Goal: Task Accomplishment & Management: Use online tool/utility

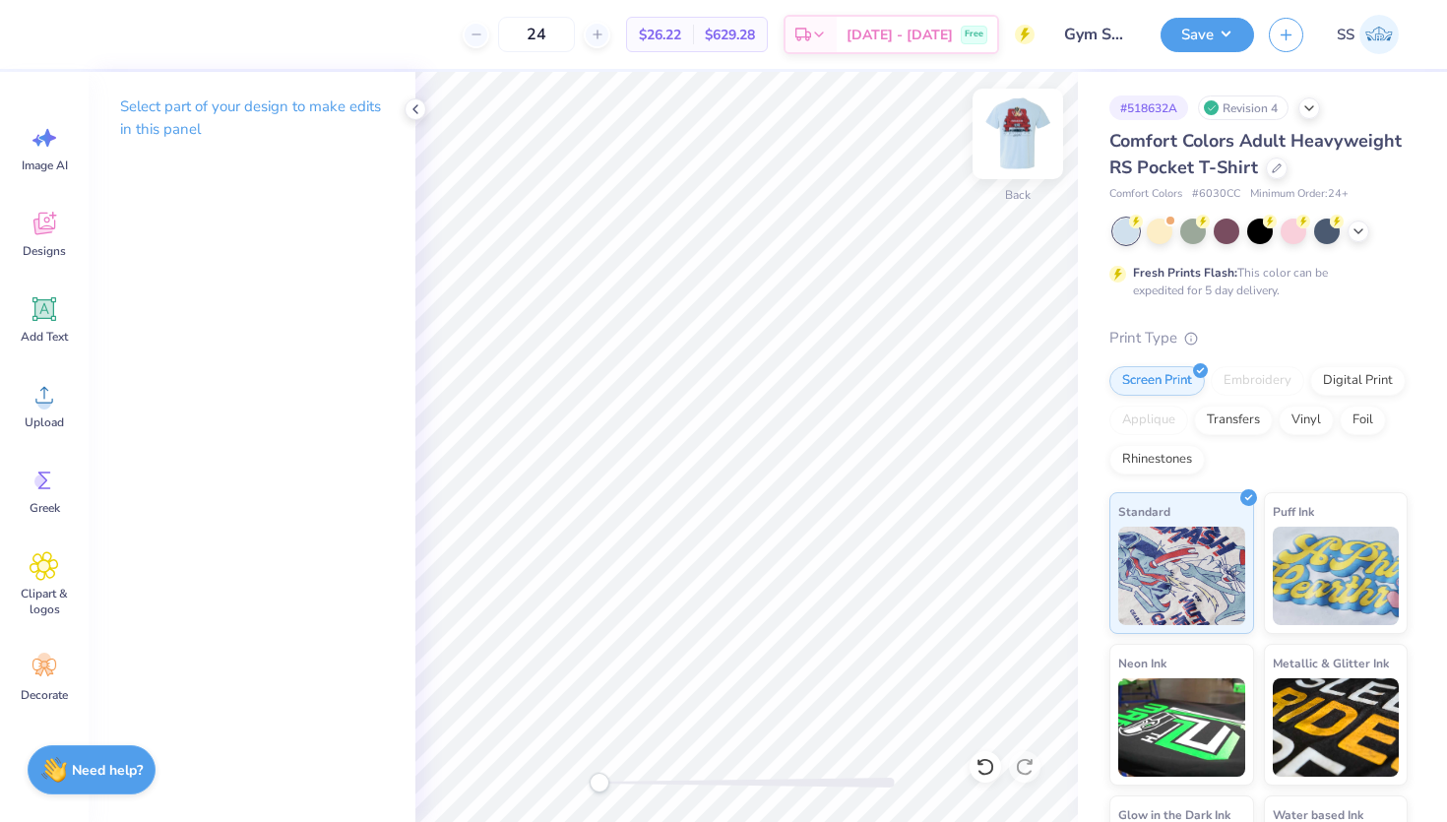
click at [1032, 141] on img at bounding box center [1018, 134] width 79 height 79
click at [1006, 133] on img at bounding box center [1018, 134] width 79 height 79
click at [1010, 141] on img at bounding box center [1018, 134] width 79 height 79
click at [1010, 141] on img at bounding box center [1017, 133] width 39 height 39
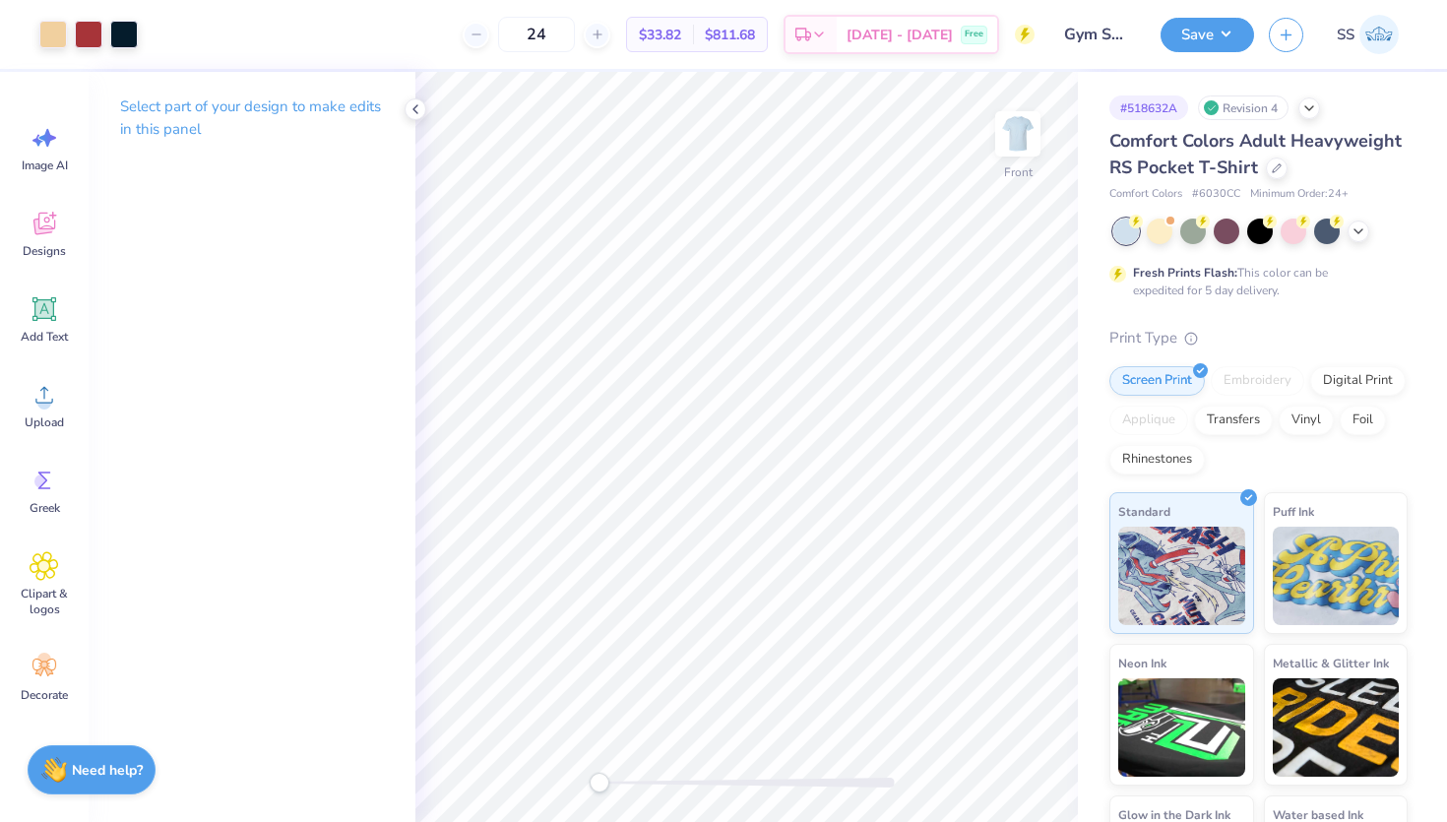
click at [1010, 141] on img at bounding box center [1017, 133] width 39 height 39
click at [1150, 236] on div at bounding box center [1160, 230] width 26 height 26
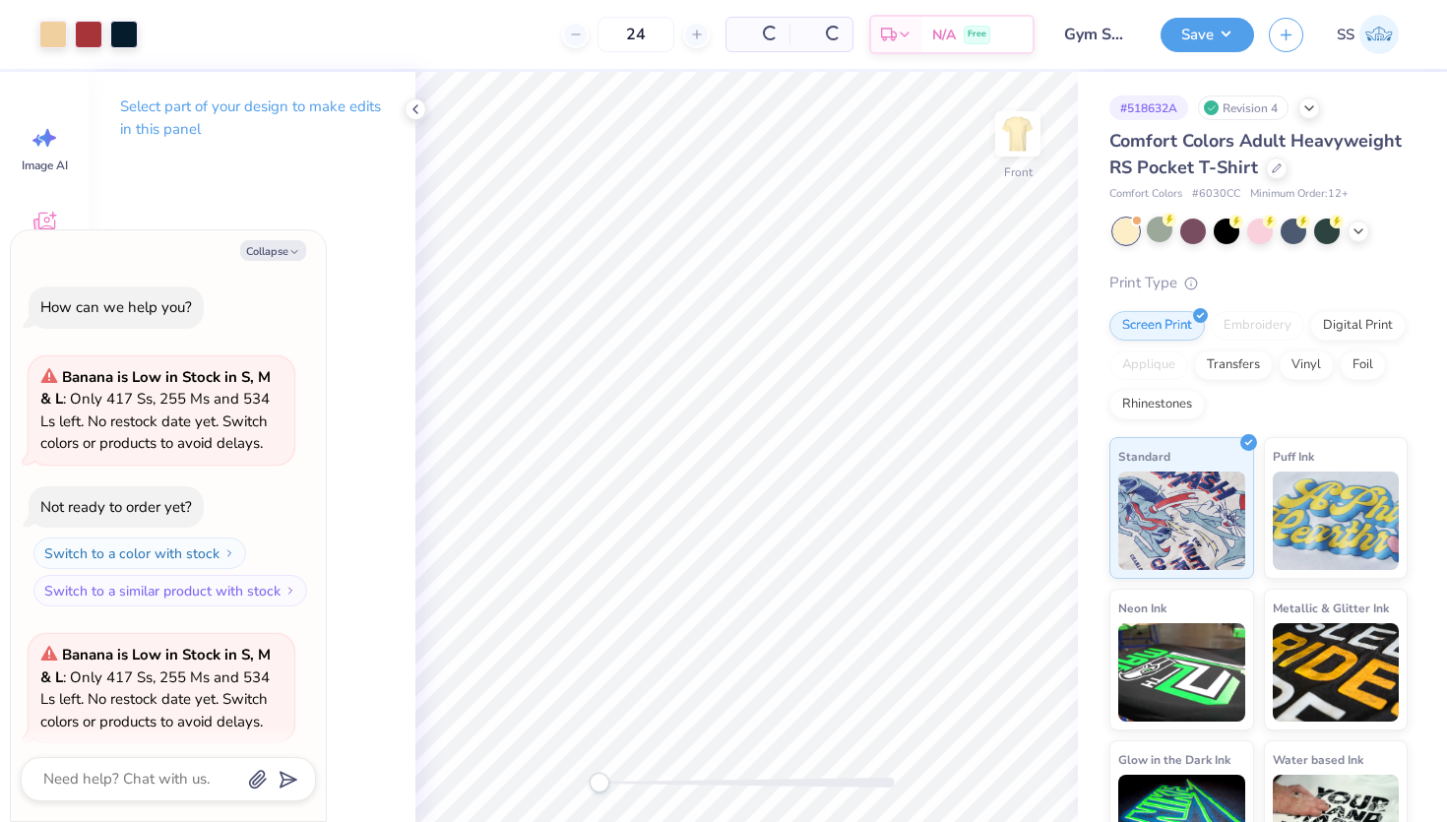
scroll to position [153, 0]
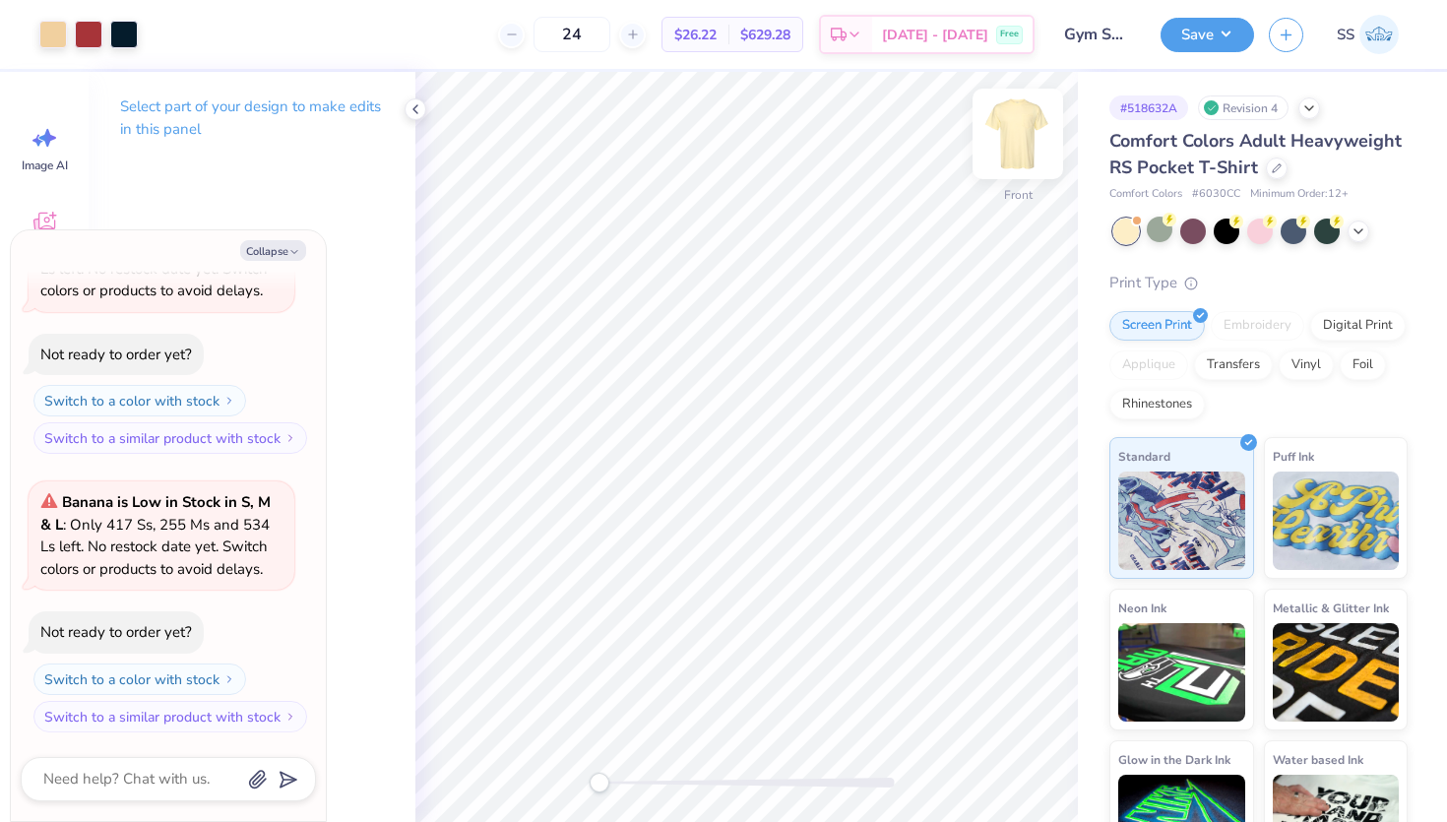
click at [1015, 116] on img at bounding box center [1018, 134] width 79 height 79
click at [1027, 137] on img at bounding box center [1018, 134] width 79 height 79
click at [1201, 226] on div at bounding box center [1193, 230] width 26 height 26
click at [1031, 138] on img at bounding box center [1018, 134] width 79 height 79
click at [1031, 138] on img at bounding box center [1017, 133] width 39 height 39
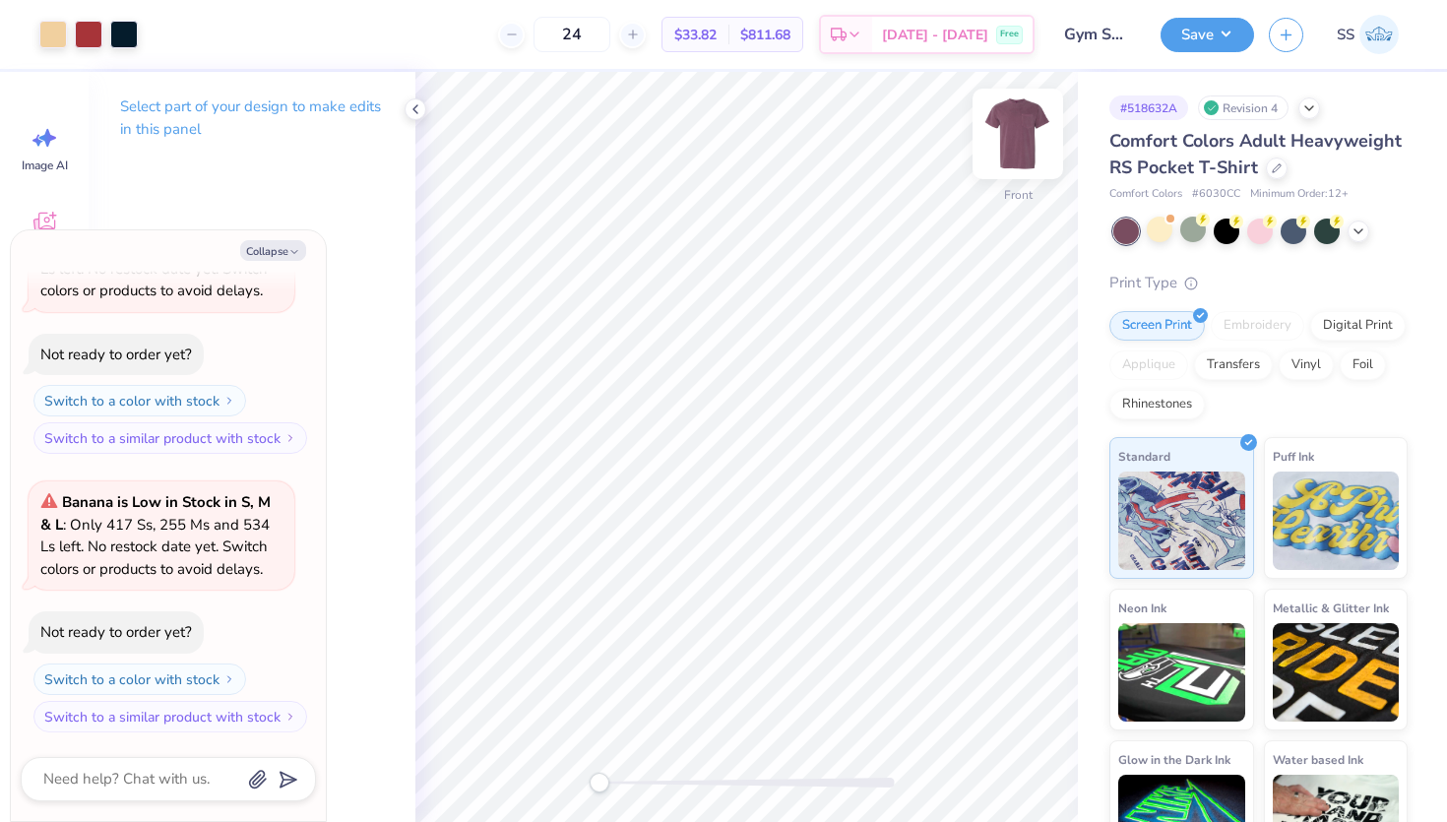
click at [1014, 143] on img at bounding box center [1018, 134] width 79 height 79
click at [1014, 143] on img at bounding box center [1017, 133] width 39 height 39
click at [1197, 223] on icon at bounding box center [1203, 220] width 14 height 14
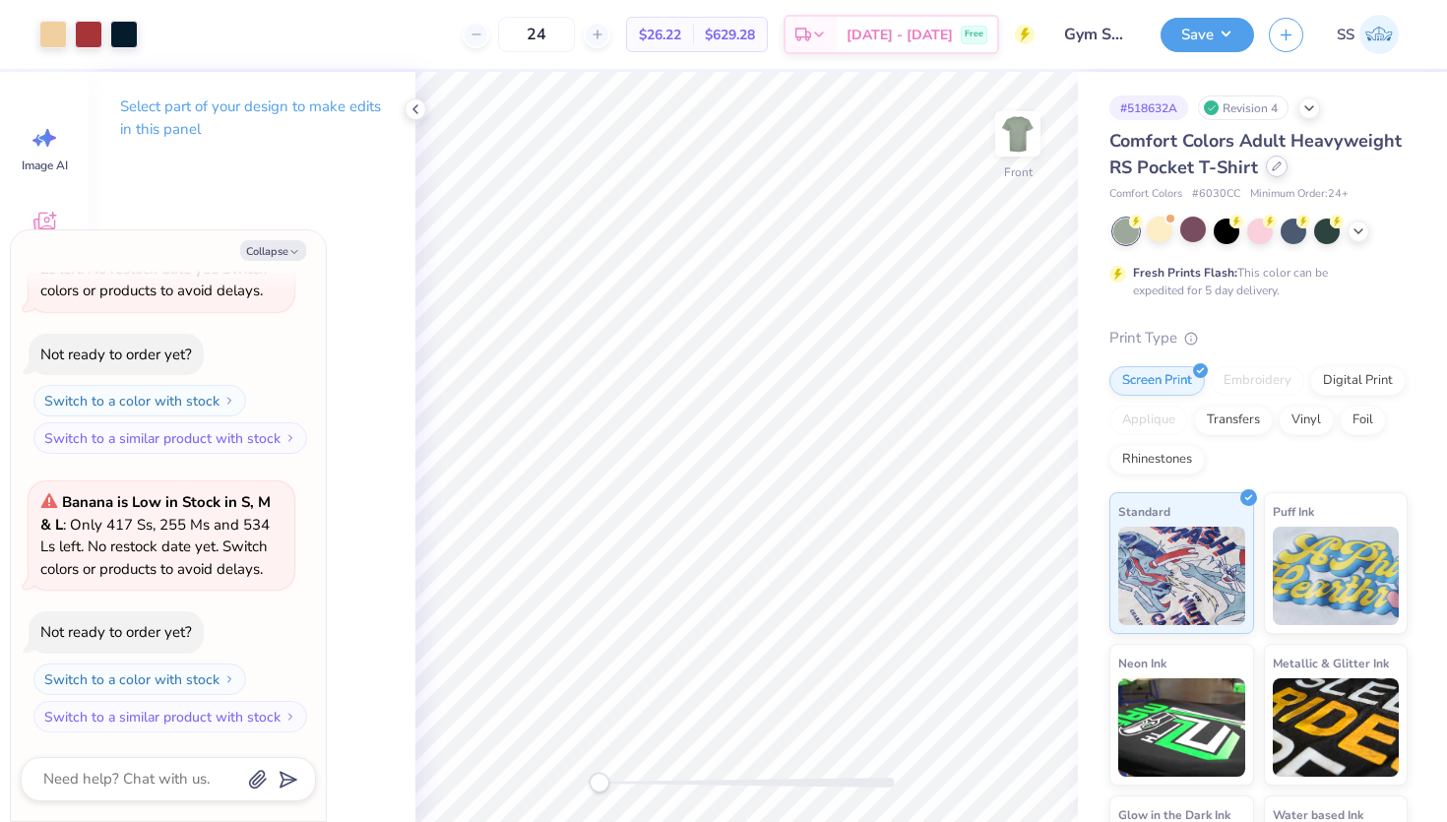
click at [1274, 176] on div at bounding box center [1277, 167] width 22 height 22
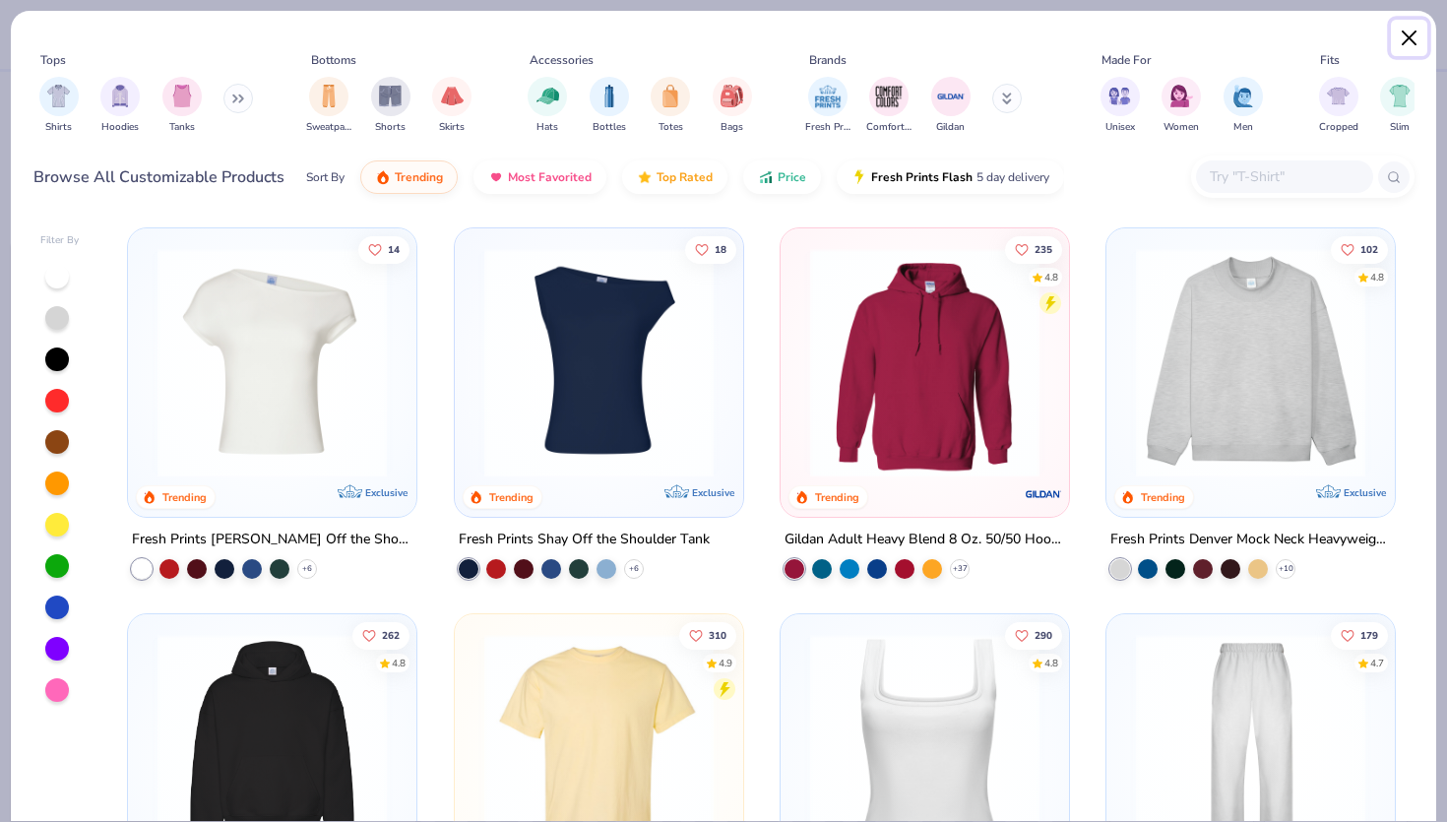
click at [1419, 33] on button "Close" at bounding box center [1409, 38] width 37 height 37
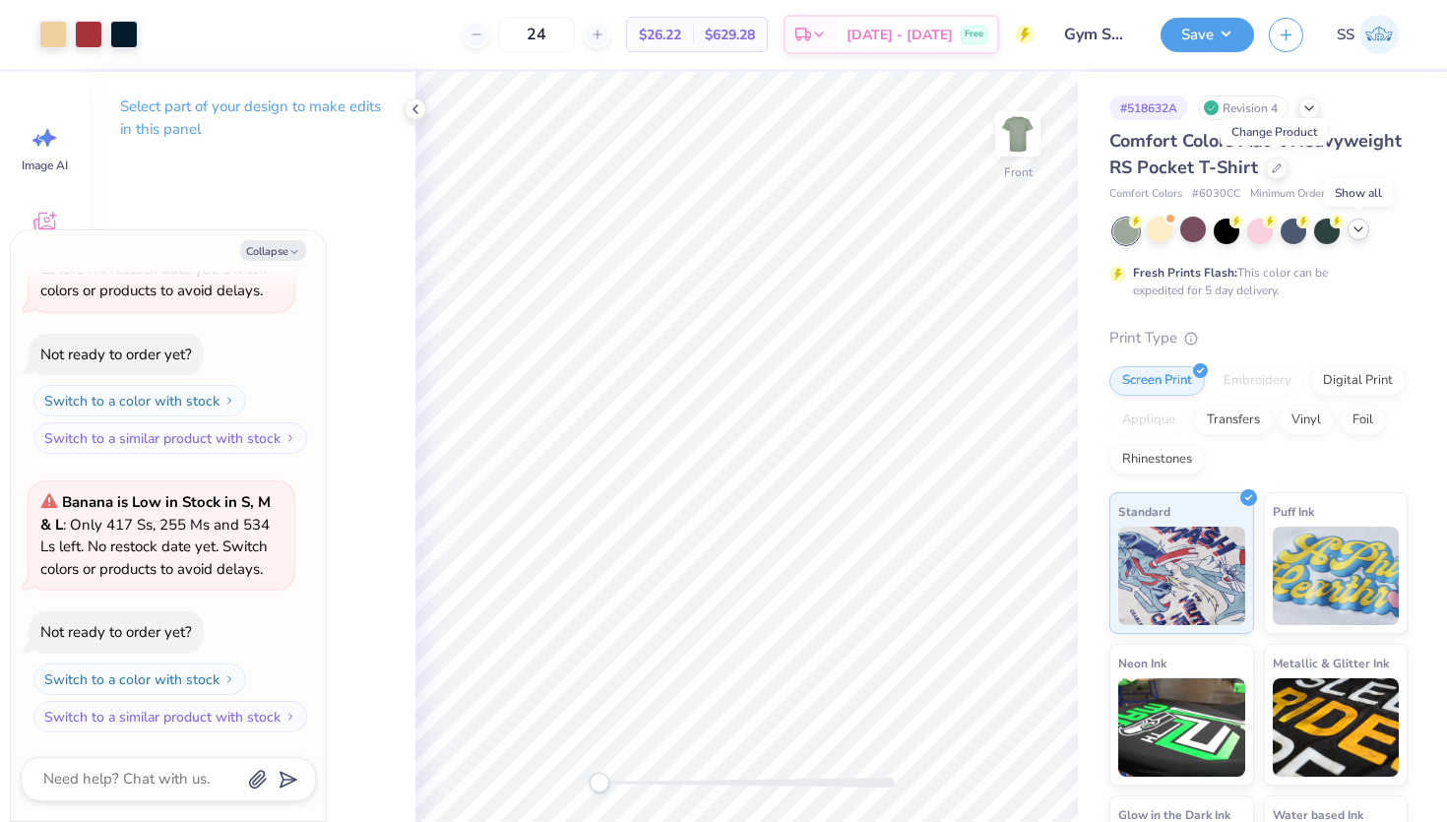
click at [1350, 227] on div at bounding box center [1359, 230] width 22 height 22
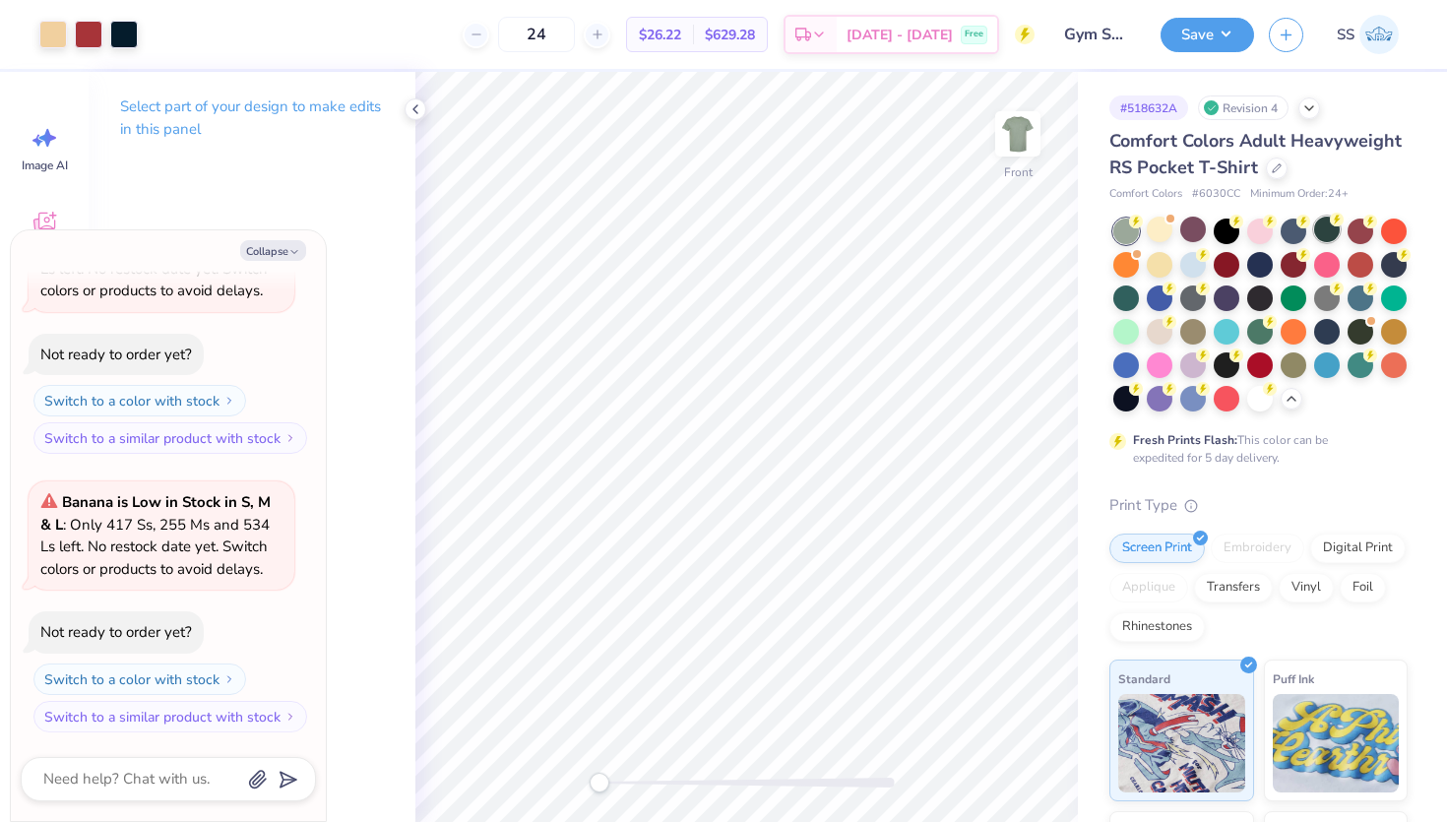
click at [1314, 232] on div at bounding box center [1327, 230] width 26 height 26
click at [1359, 227] on div at bounding box center [1361, 230] width 26 height 26
click at [1139, 257] on div at bounding box center [1126, 263] width 26 height 26
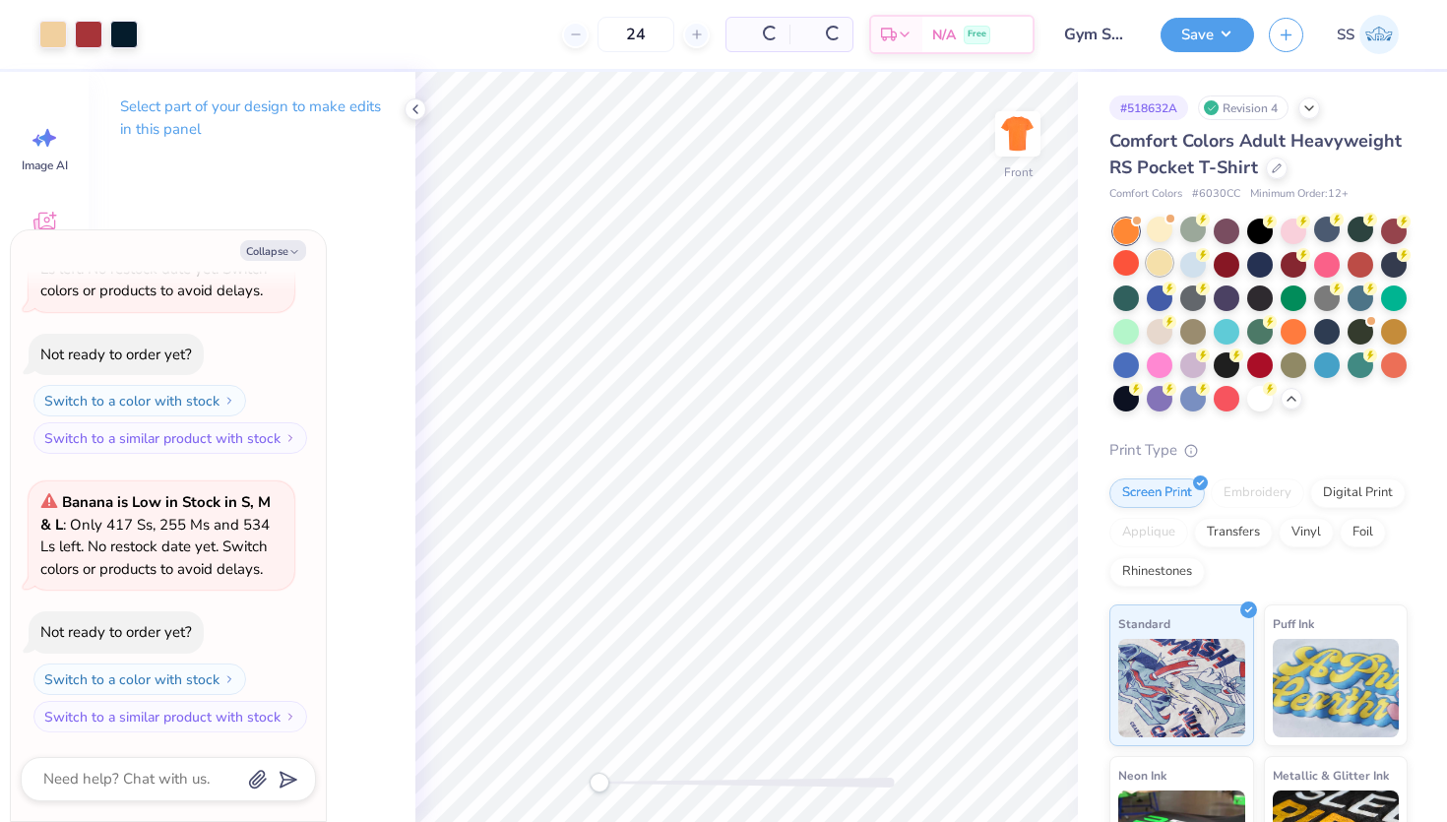
scroll to position [431, 0]
click at [1149, 256] on div at bounding box center [1160, 263] width 26 height 26
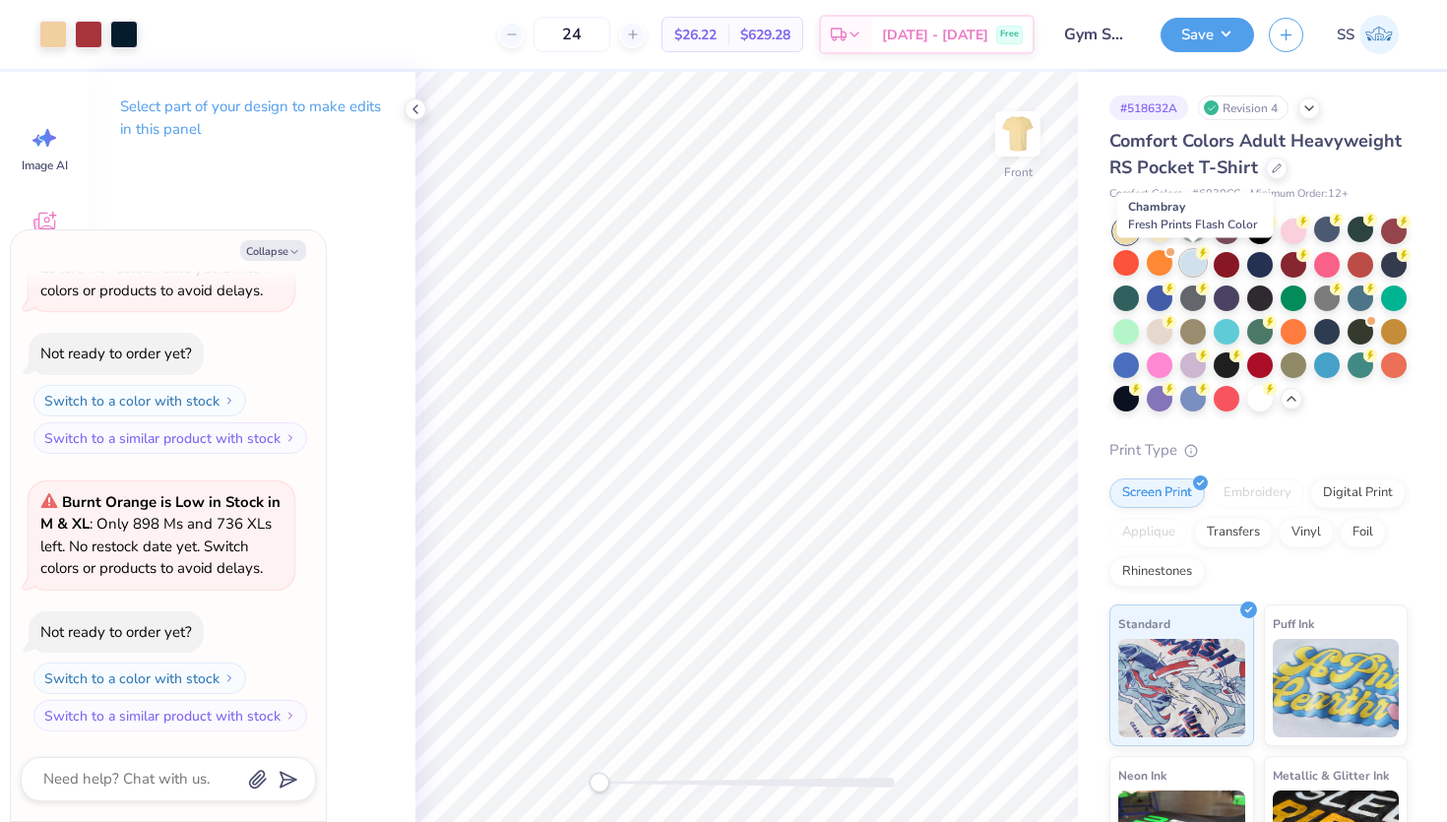
click at [1208, 257] on icon at bounding box center [1203, 253] width 14 height 14
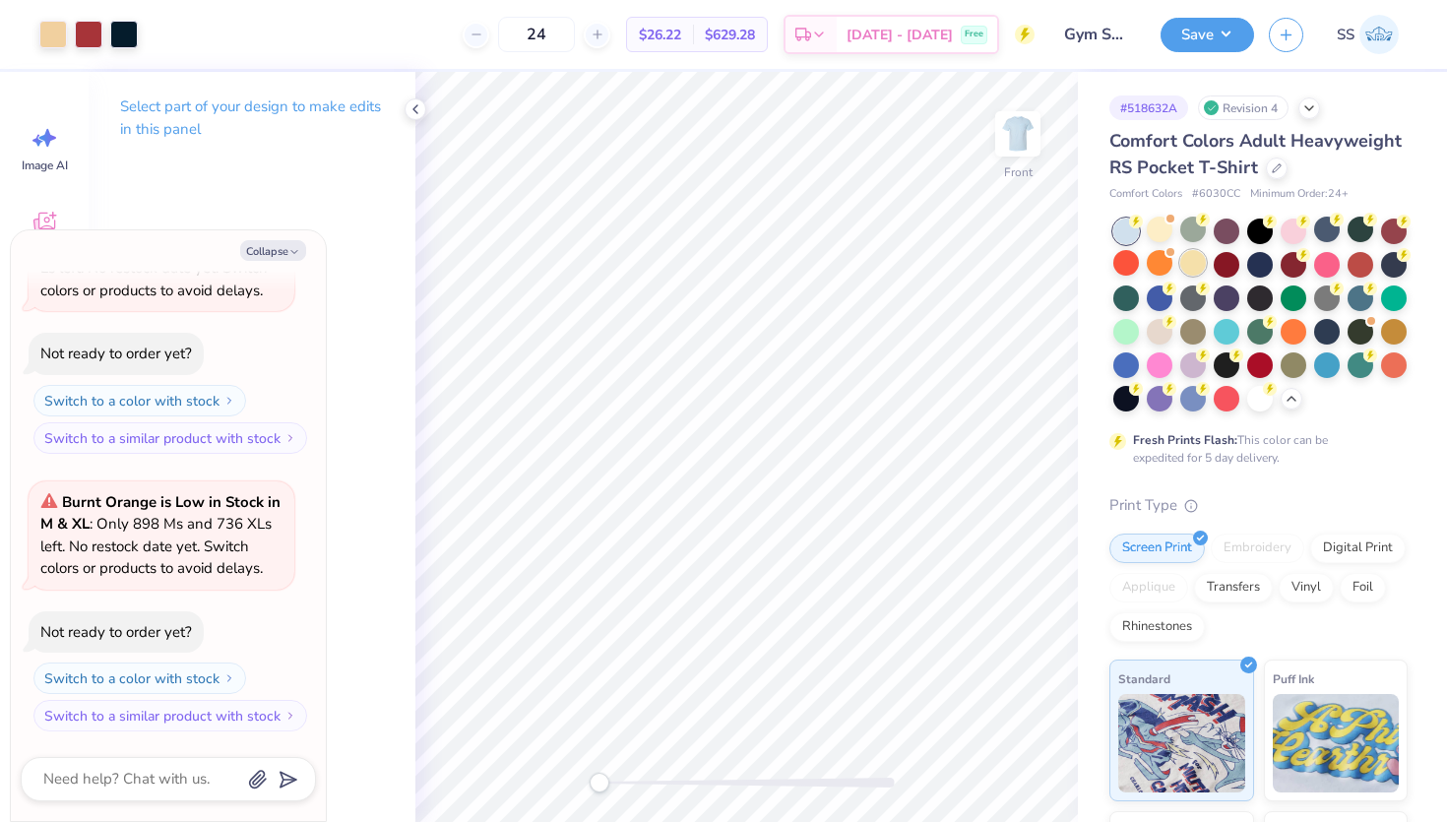
click at [1188, 263] on div at bounding box center [1193, 263] width 26 height 26
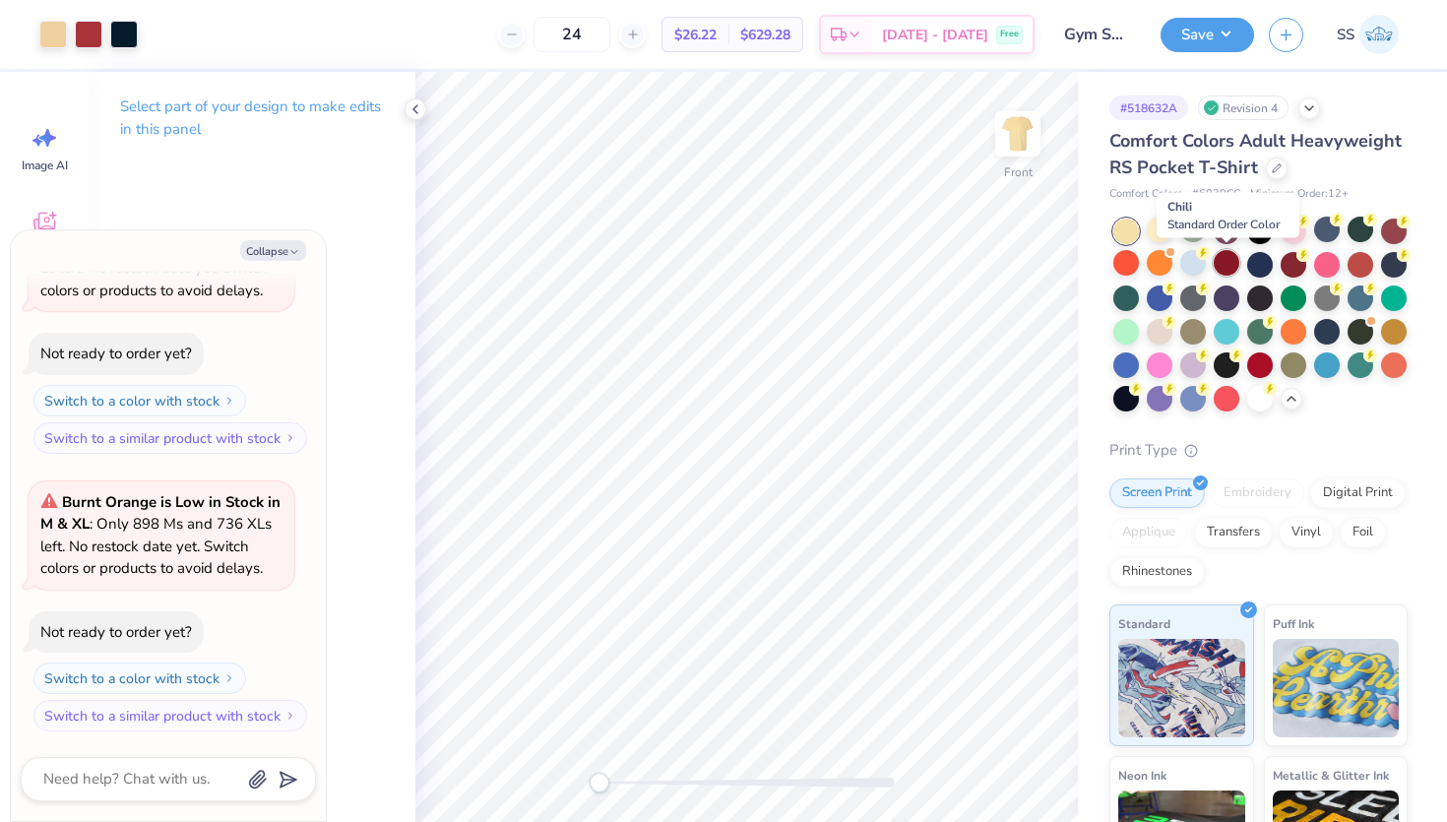
click at [1231, 258] on div at bounding box center [1227, 263] width 26 height 26
click at [1285, 263] on div at bounding box center [1294, 263] width 26 height 26
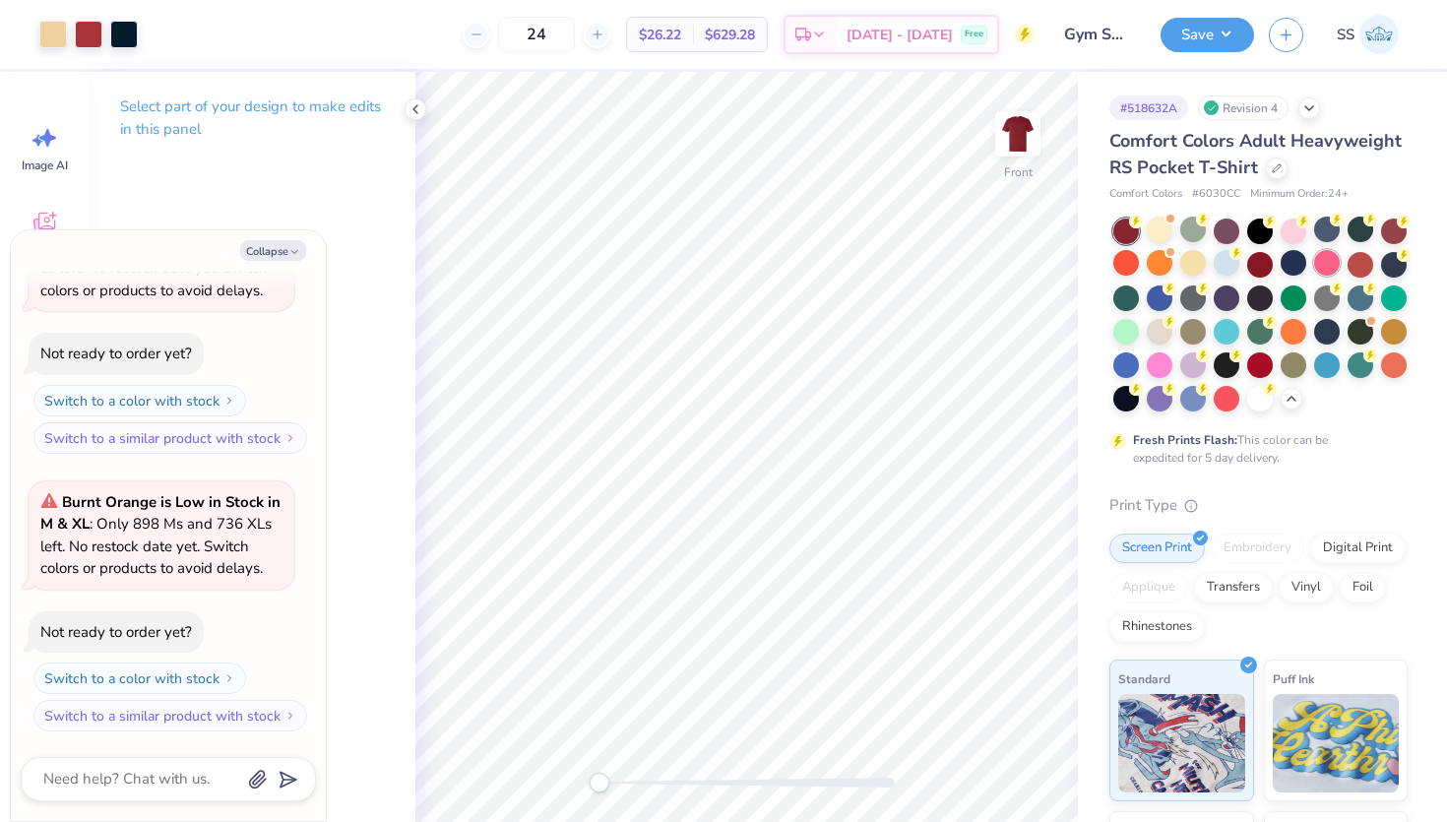
click at [1336, 259] on div at bounding box center [1327, 263] width 26 height 26
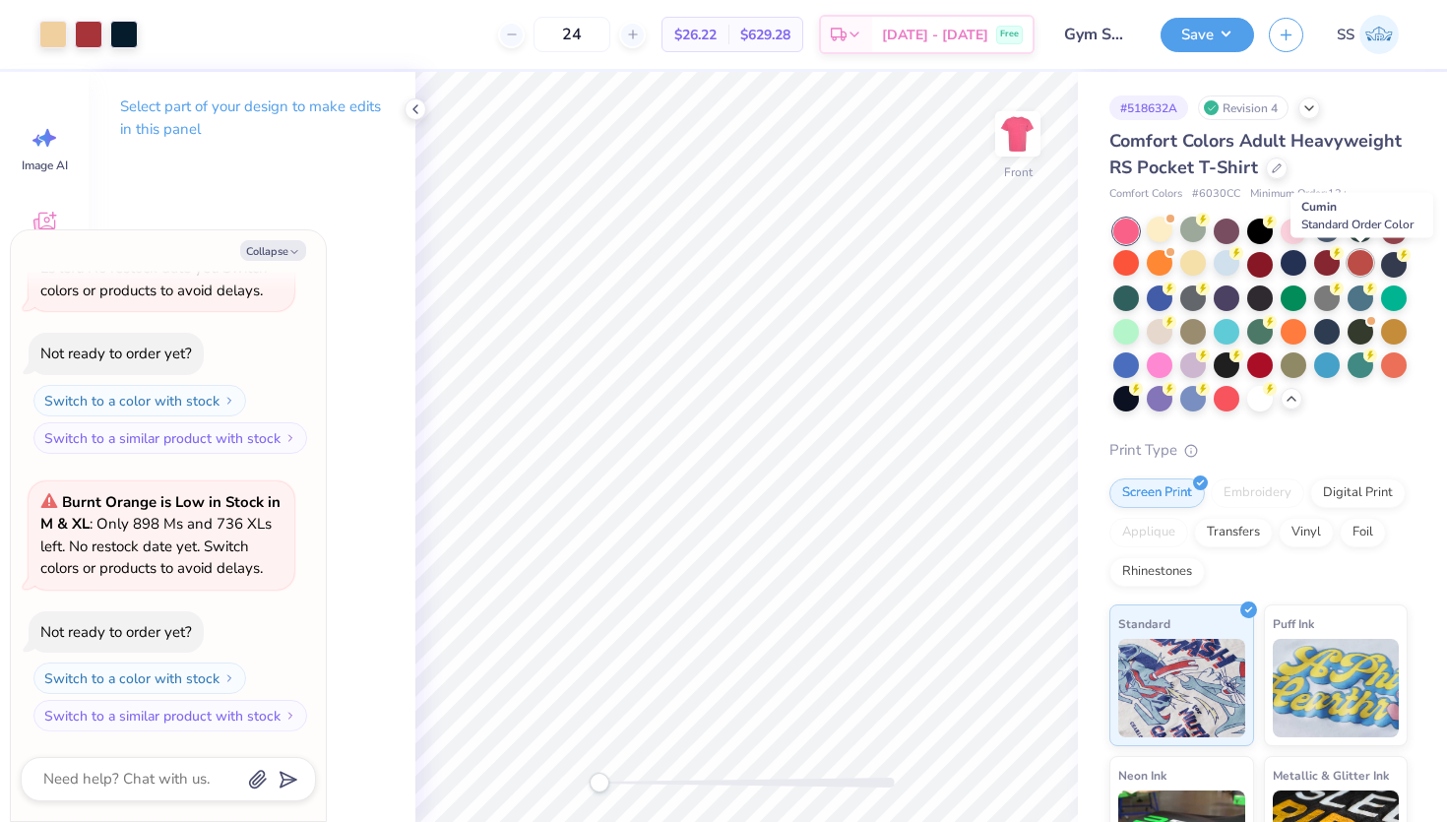
click at [1357, 270] on div at bounding box center [1361, 263] width 26 height 26
click at [1390, 269] on div at bounding box center [1394, 263] width 26 height 26
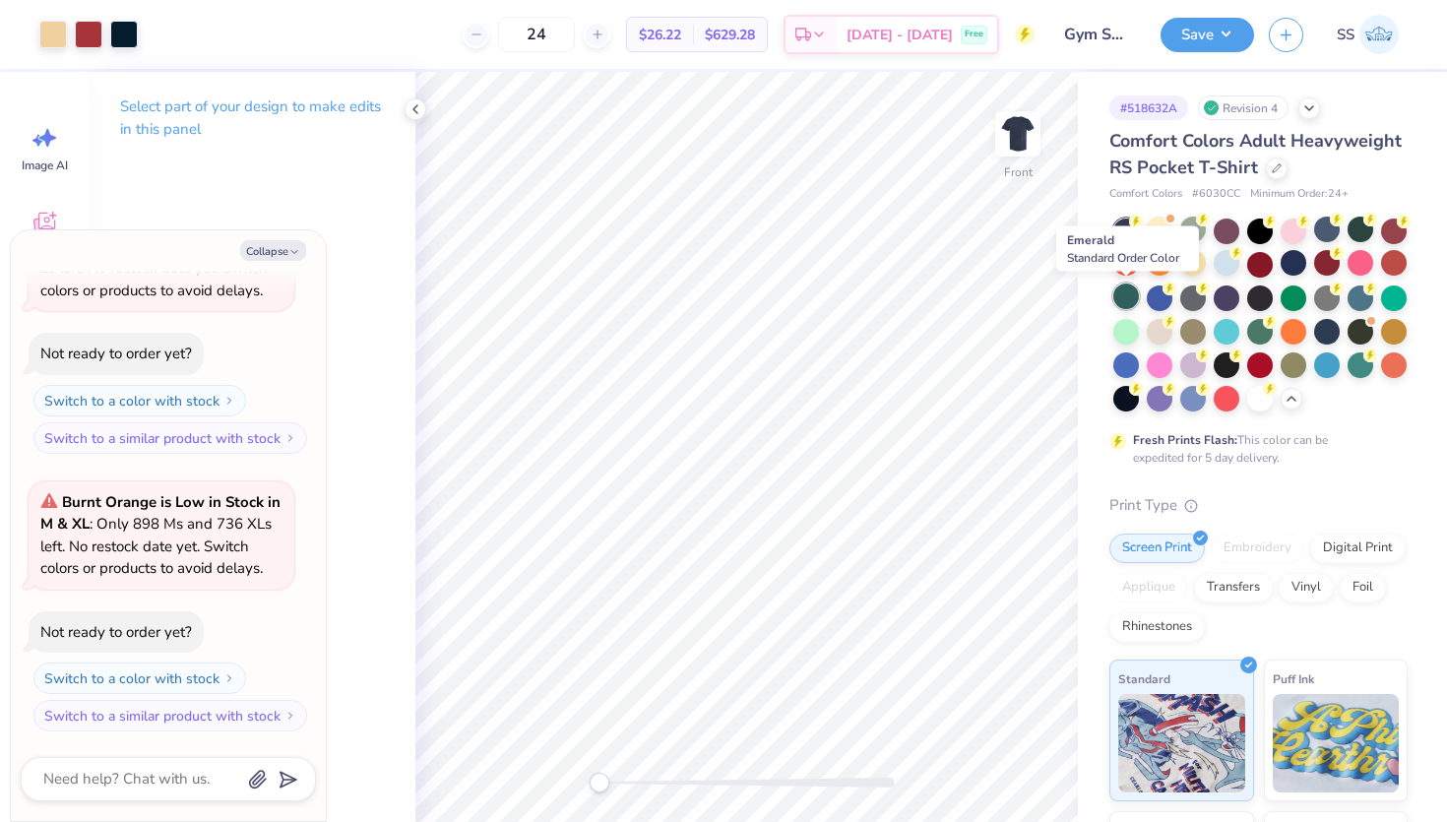
click at [1129, 296] on div at bounding box center [1126, 297] width 26 height 26
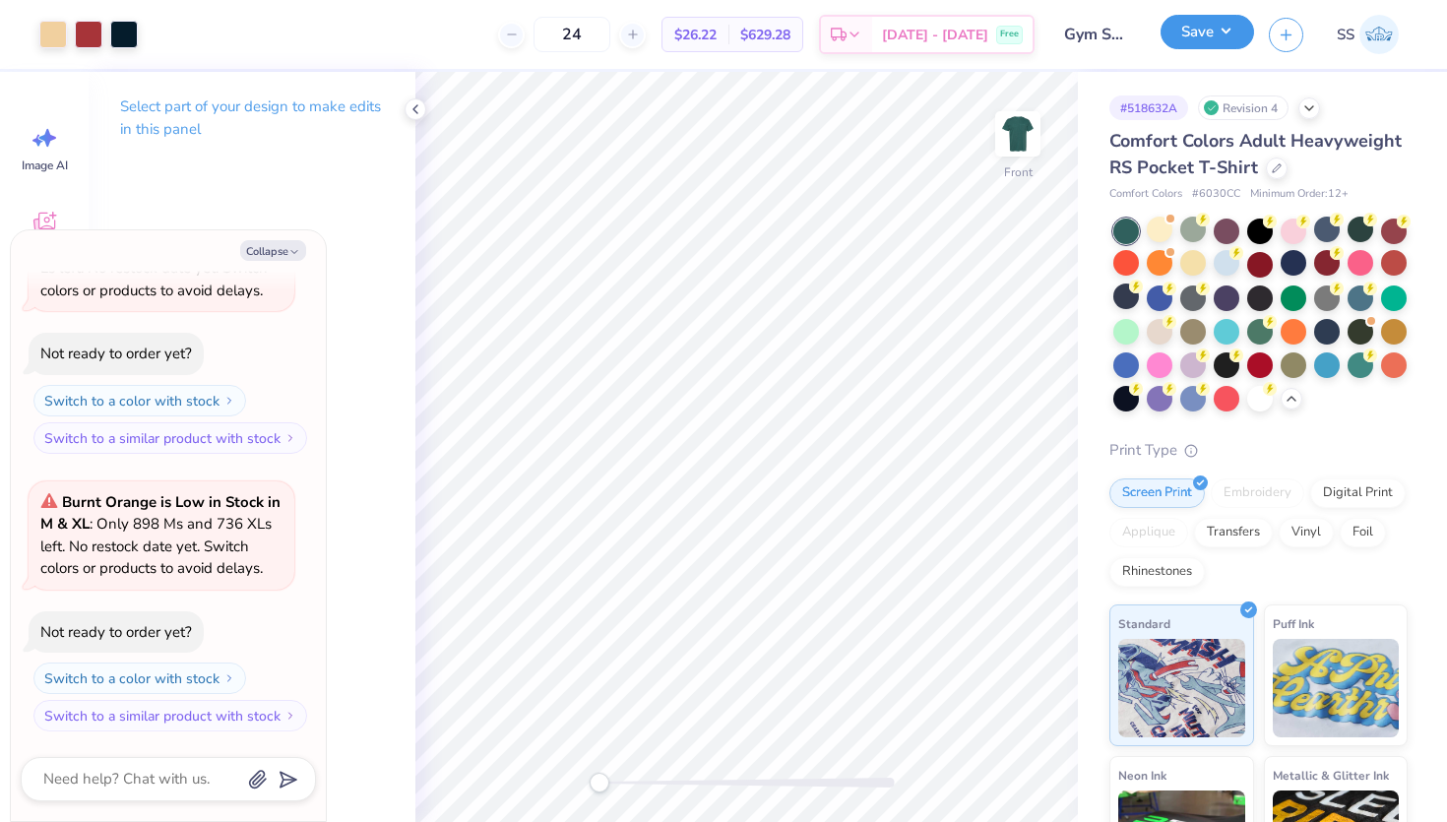
click at [1224, 37] on button "Save" at bounding box center [1208, 32] width 94 height 34
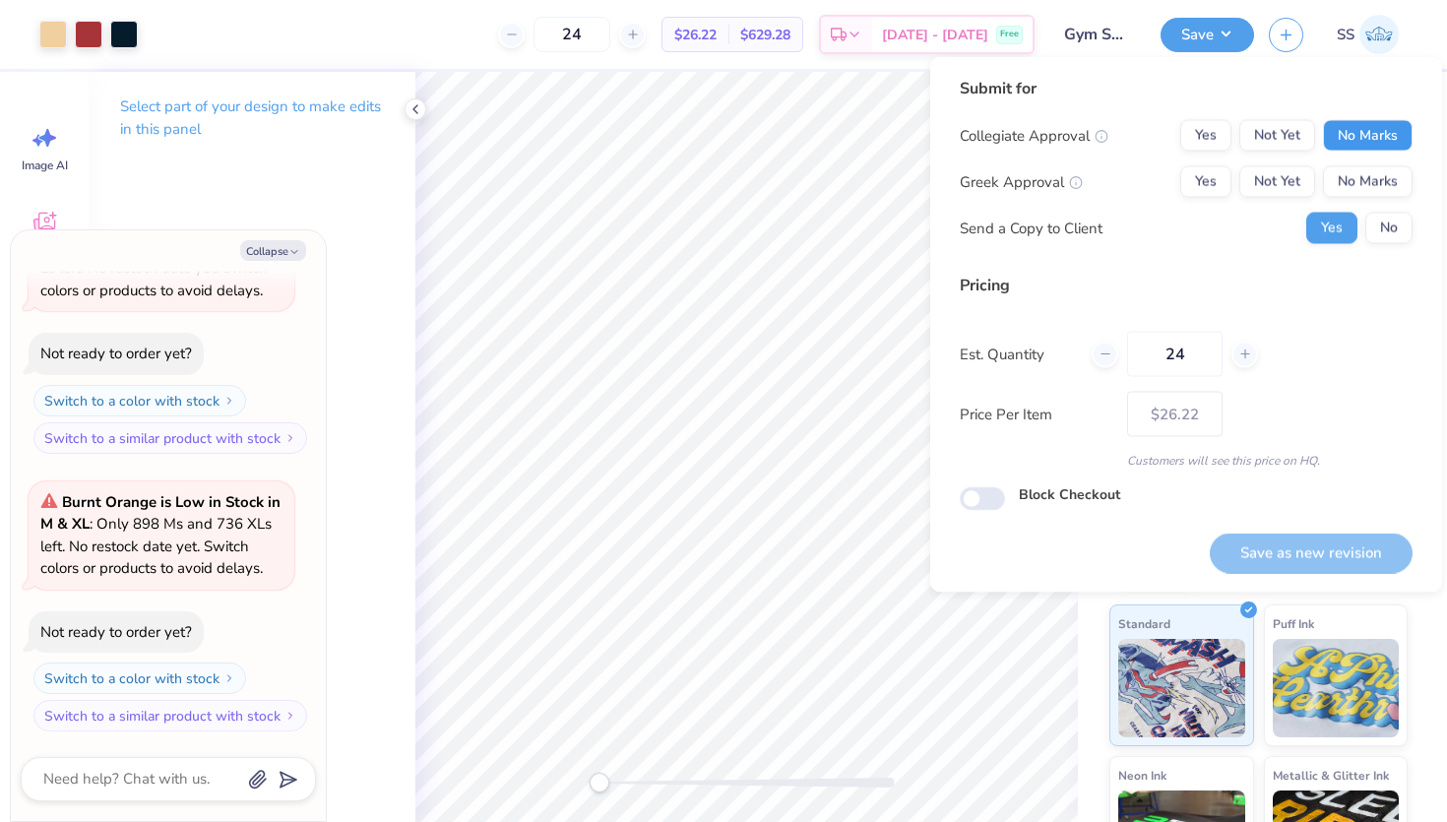
click at [1358, 148] on button "No Marks" at bounding box center [1368, 136] width 90 height 32
click at [1361, 166] on button "No Marks" at bounding box center [1368, 182] width 90 height 32
click at [1390, 211] on div "Collegiate Approval Yes Not Yet No Marks Greek Approval Yes Not Yet No Marks Se…" at bounding box center [1186, 182] width 453 height 124
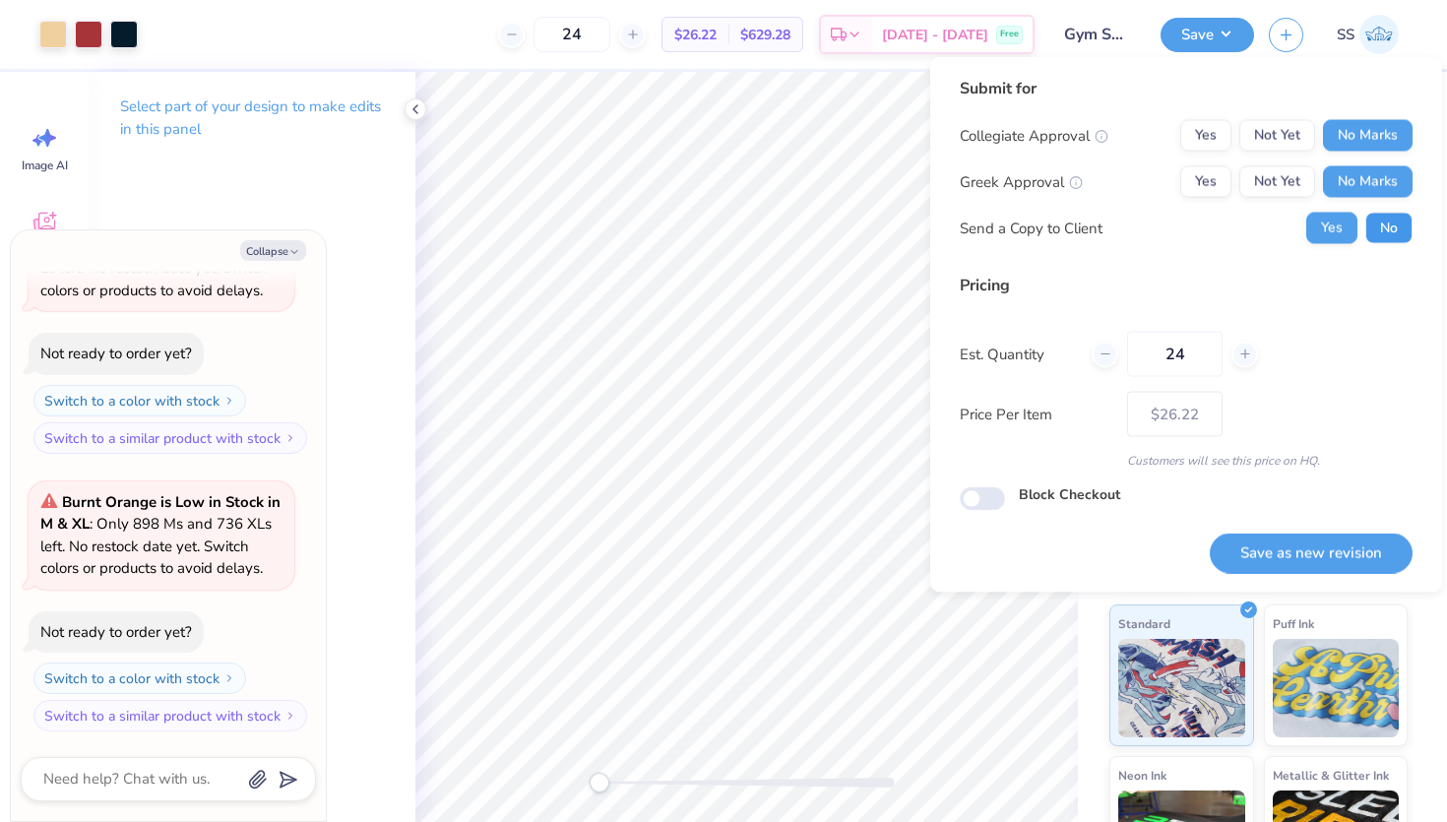
click at [1390, 220] on button "No" at bounding box center [1388, 229] width 47 height 32
click at [1279, 546] on button "Save as new revision" at bounding box center [1311, 553] width 203 height 40
type textarea "x"
type input "– –"
type textarea "x"
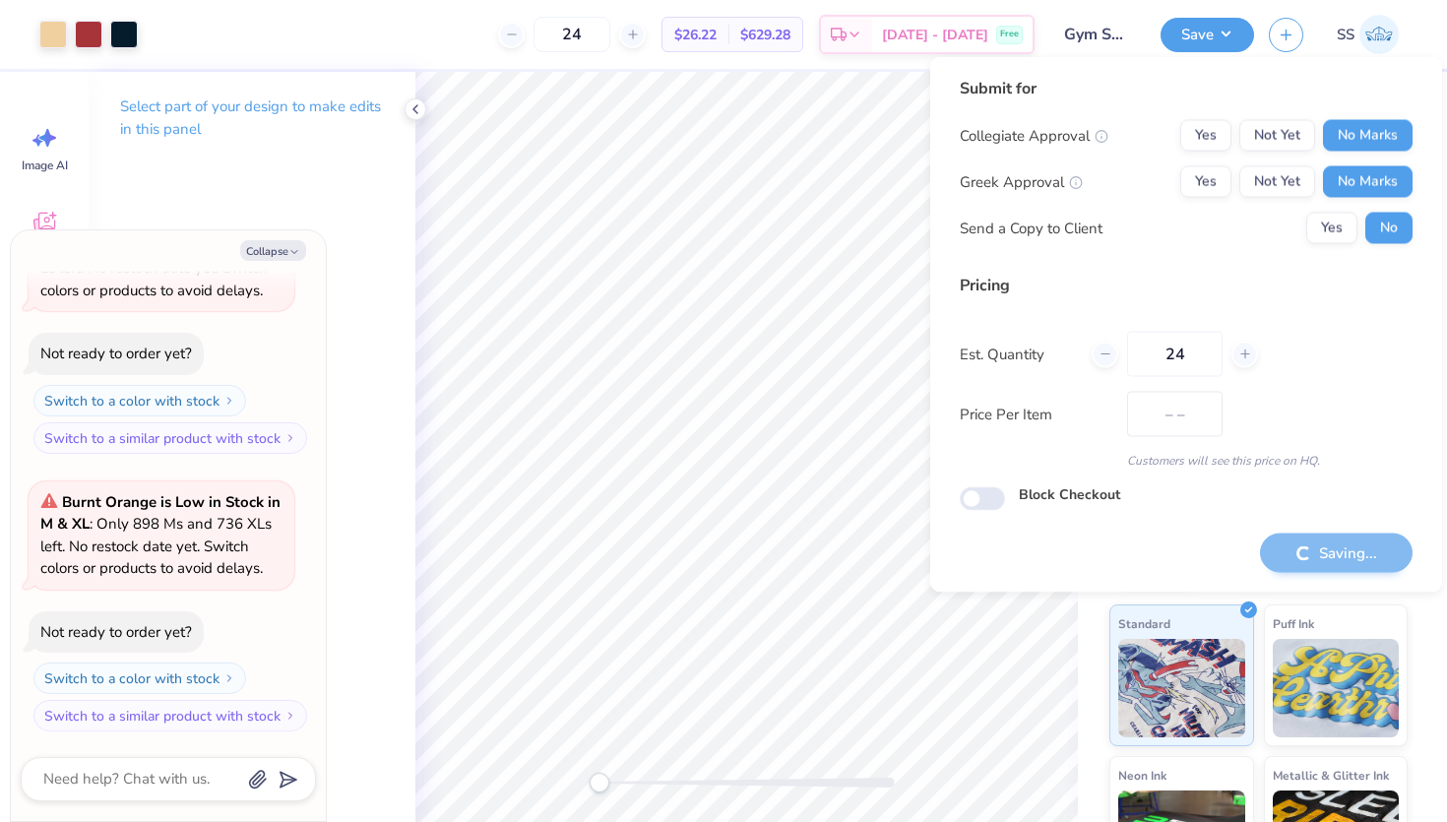
type input "$26.22"
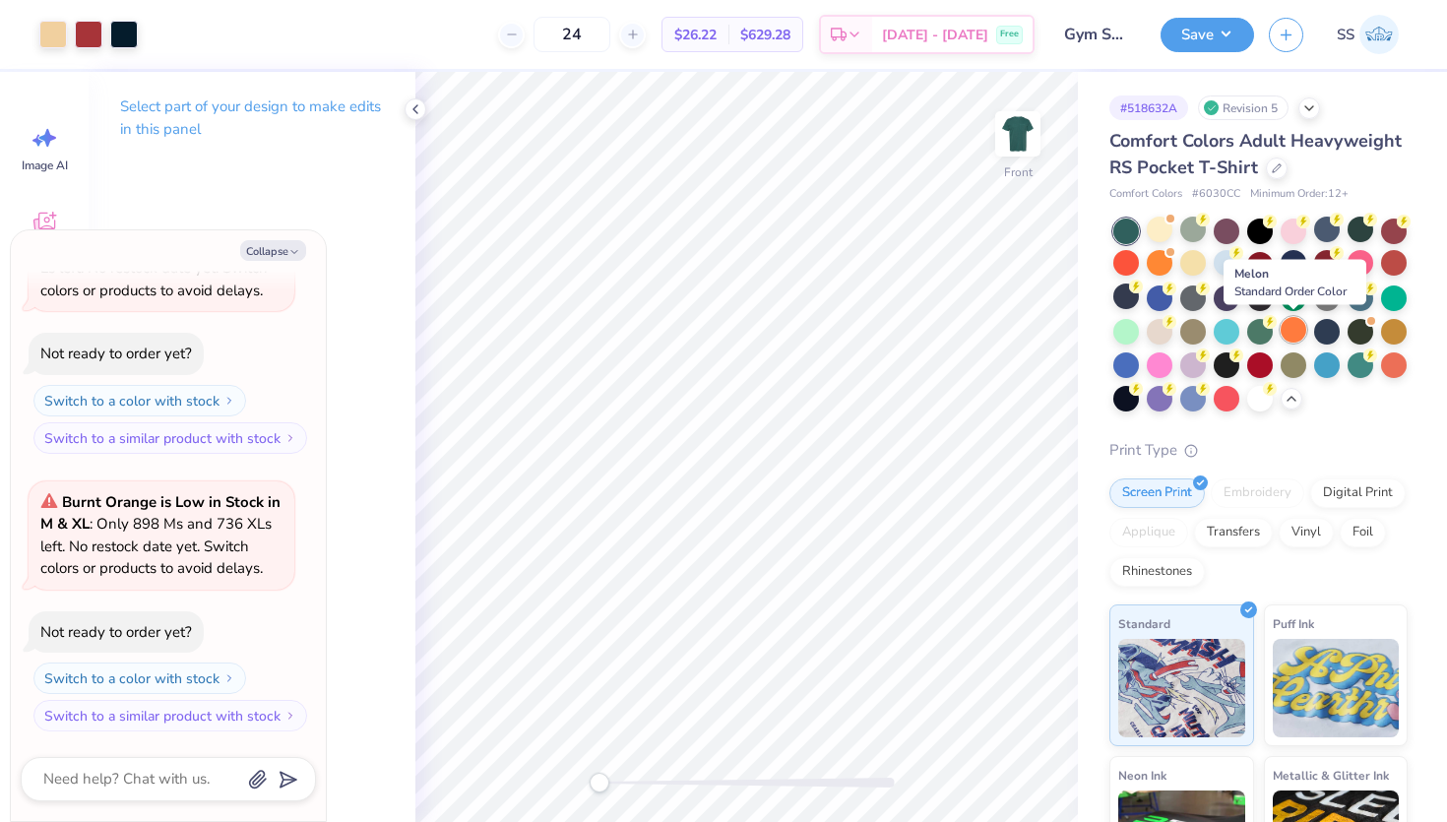
click at [1295, 325] on div at bounding box center [1294, 330] width 26 height 26
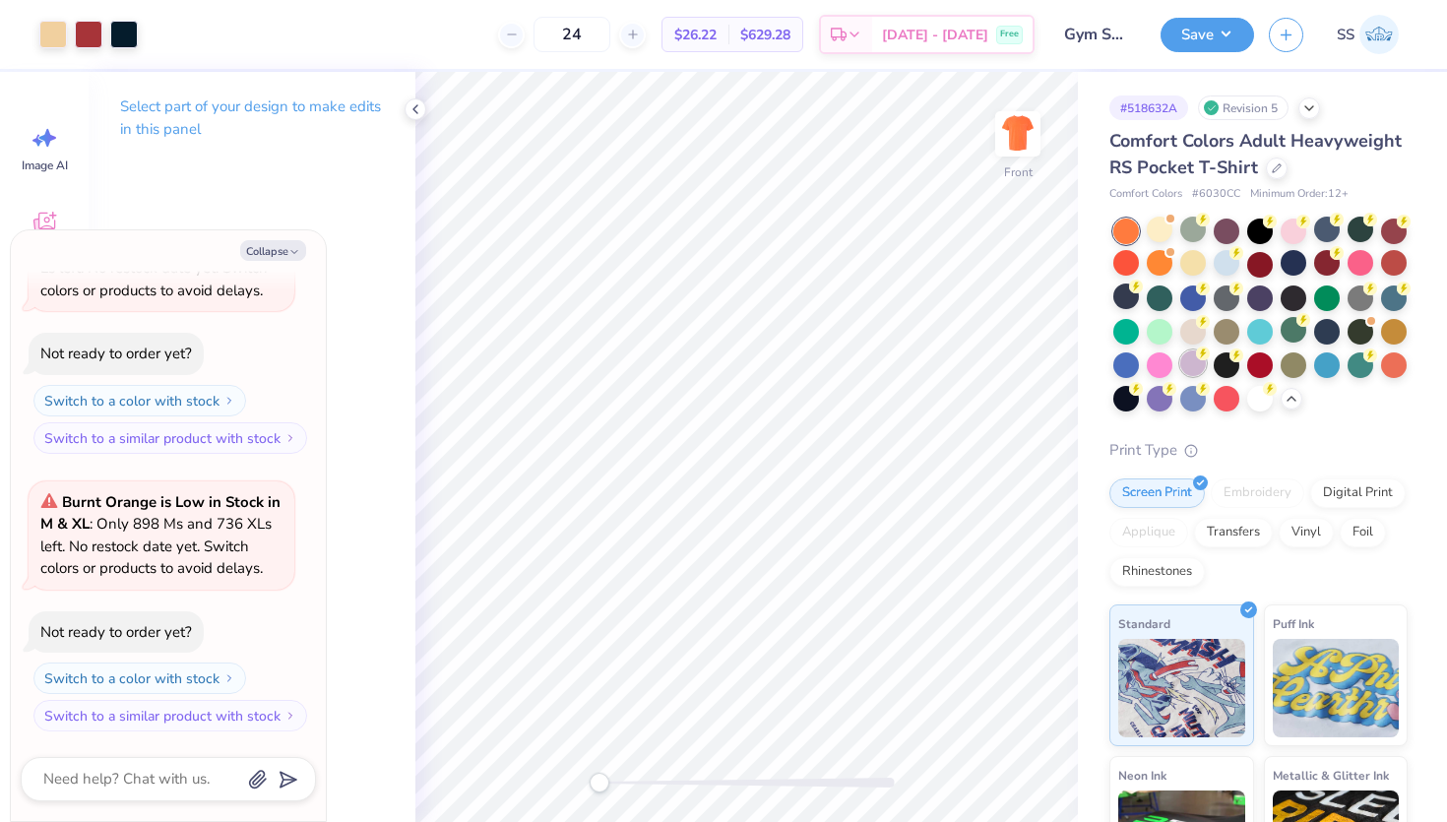
click at [1190, 366] on div at bounding box center [1193, 363] width 26 height 26
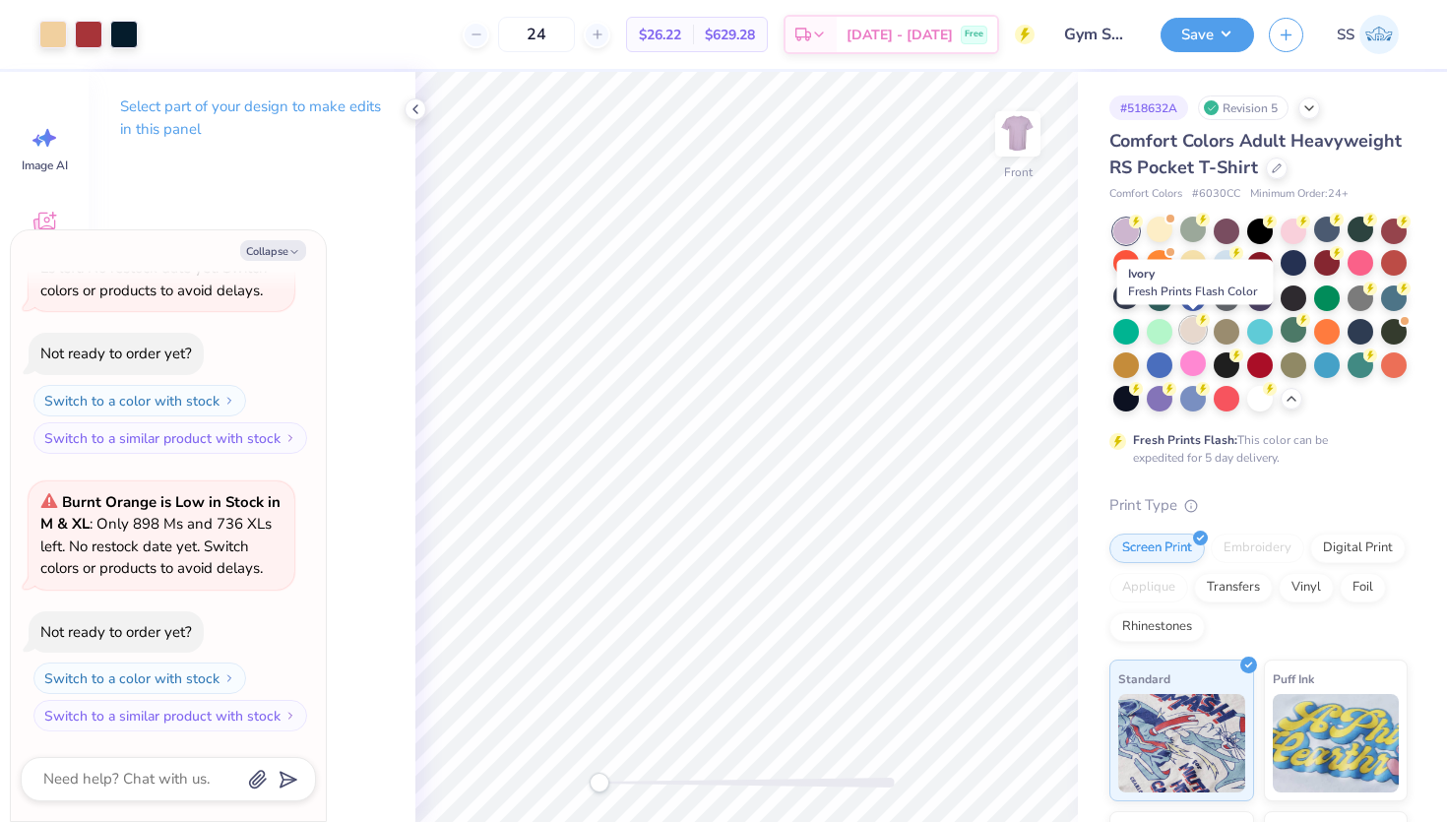
click at [1187, 331] on div at bounding box center [1193, 330] width 26 height 26
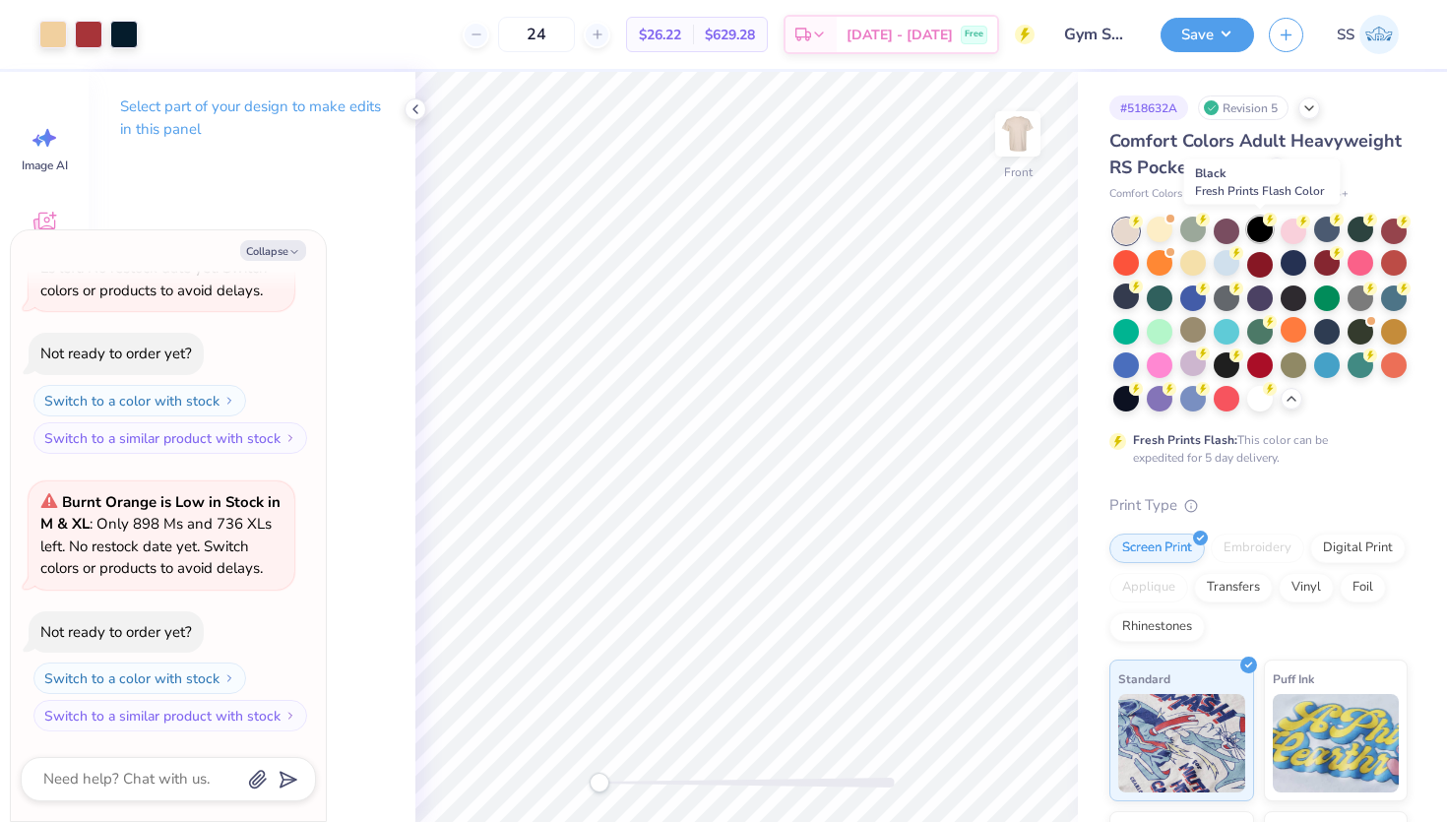
click at [1267, 234] on div at bounding box center [1260, 230] width 26 height 26
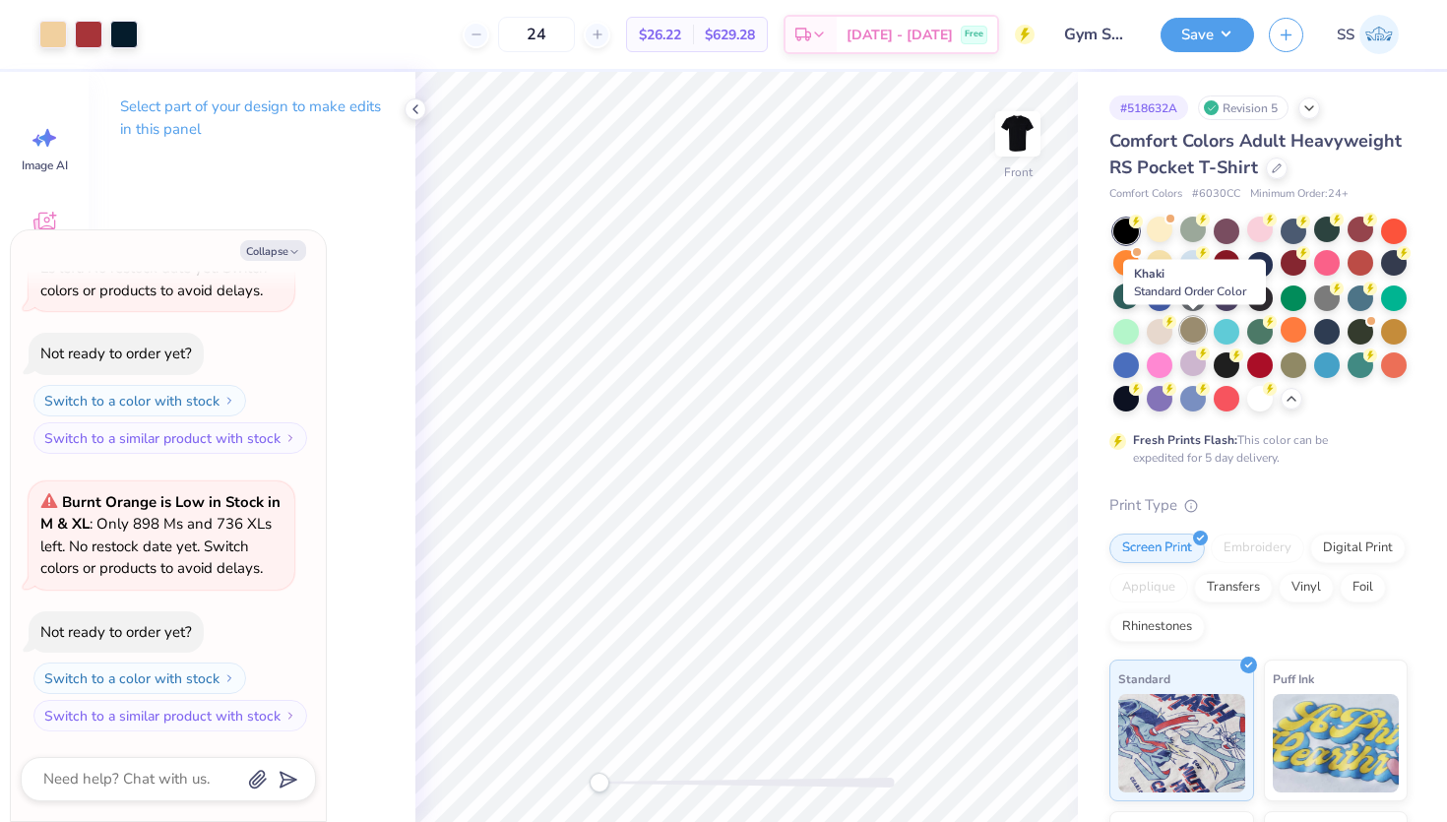
click at [1193, 329] on div at bounding box center [1193, 330] width 26 height 26
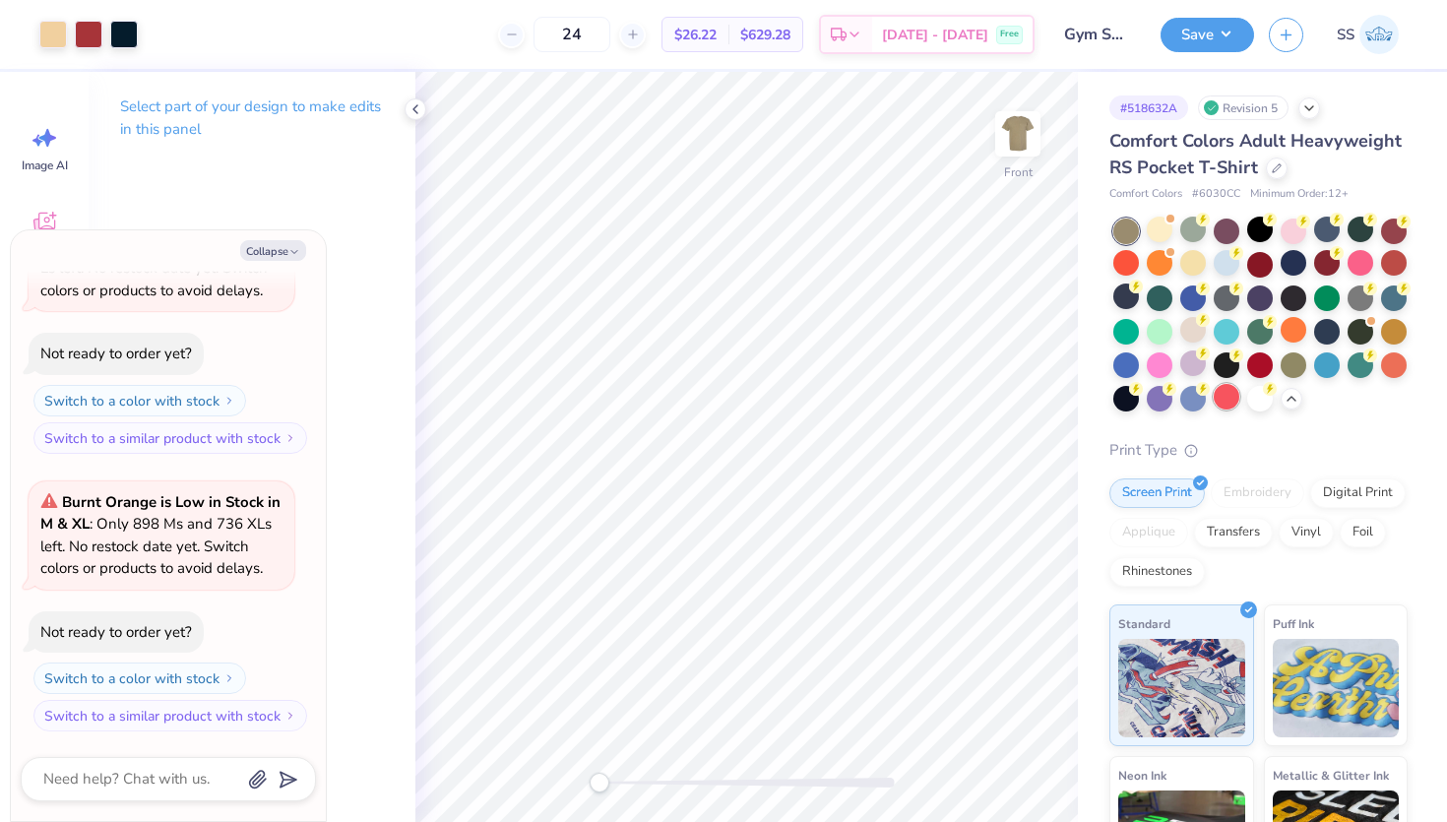
click at [1224, 395] on div at bounding box center [1227, 397] width 26 height 26
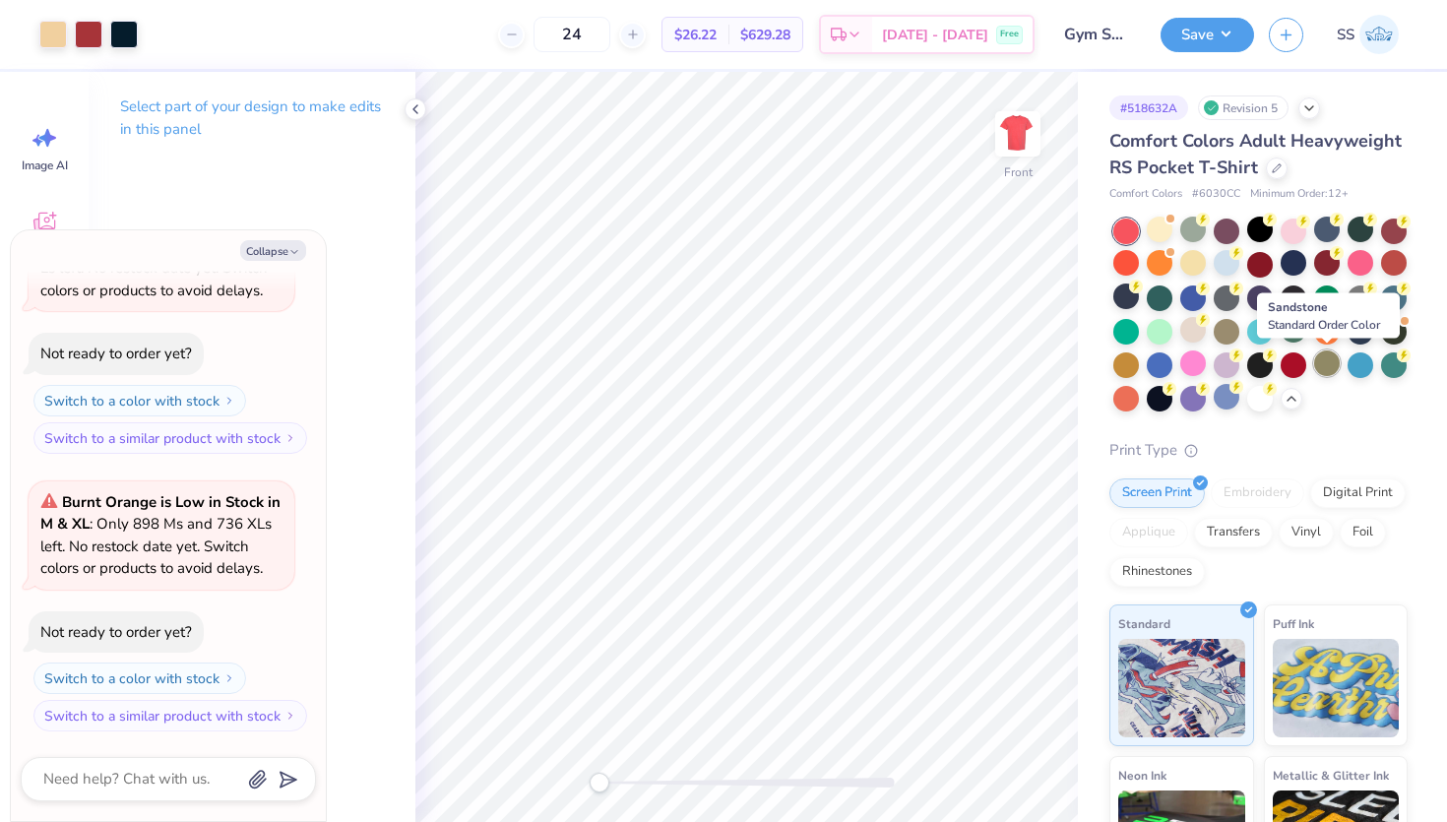
click at [1330, 360] on div at bounding box center [1327, 363] width 26 height 26
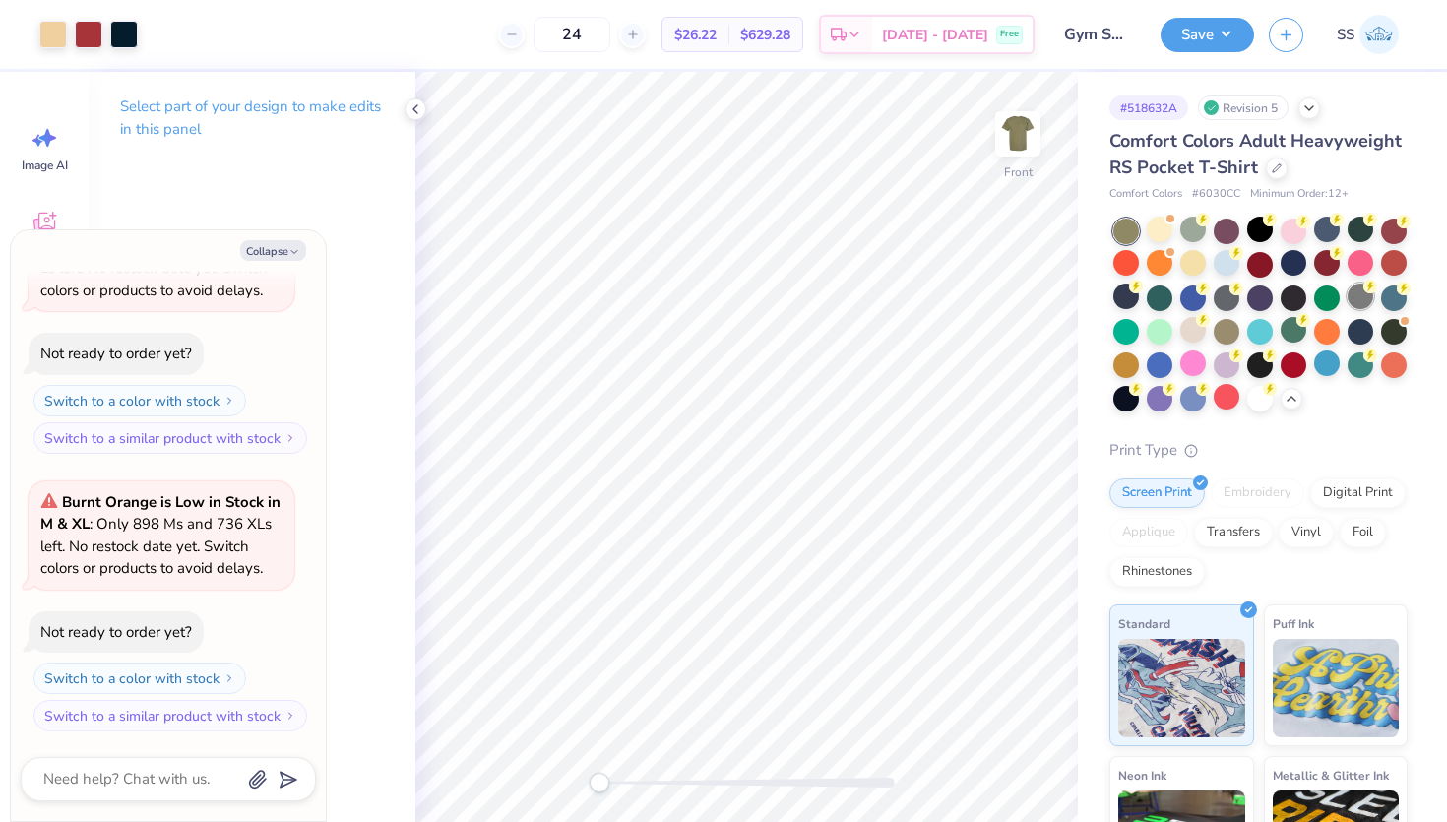
click at [1373, 304] on div at bounding box center [1260, 315] width 294 height 193
click at [1365, 298] on div at bounding box center [1361, 297] width 26 height 26
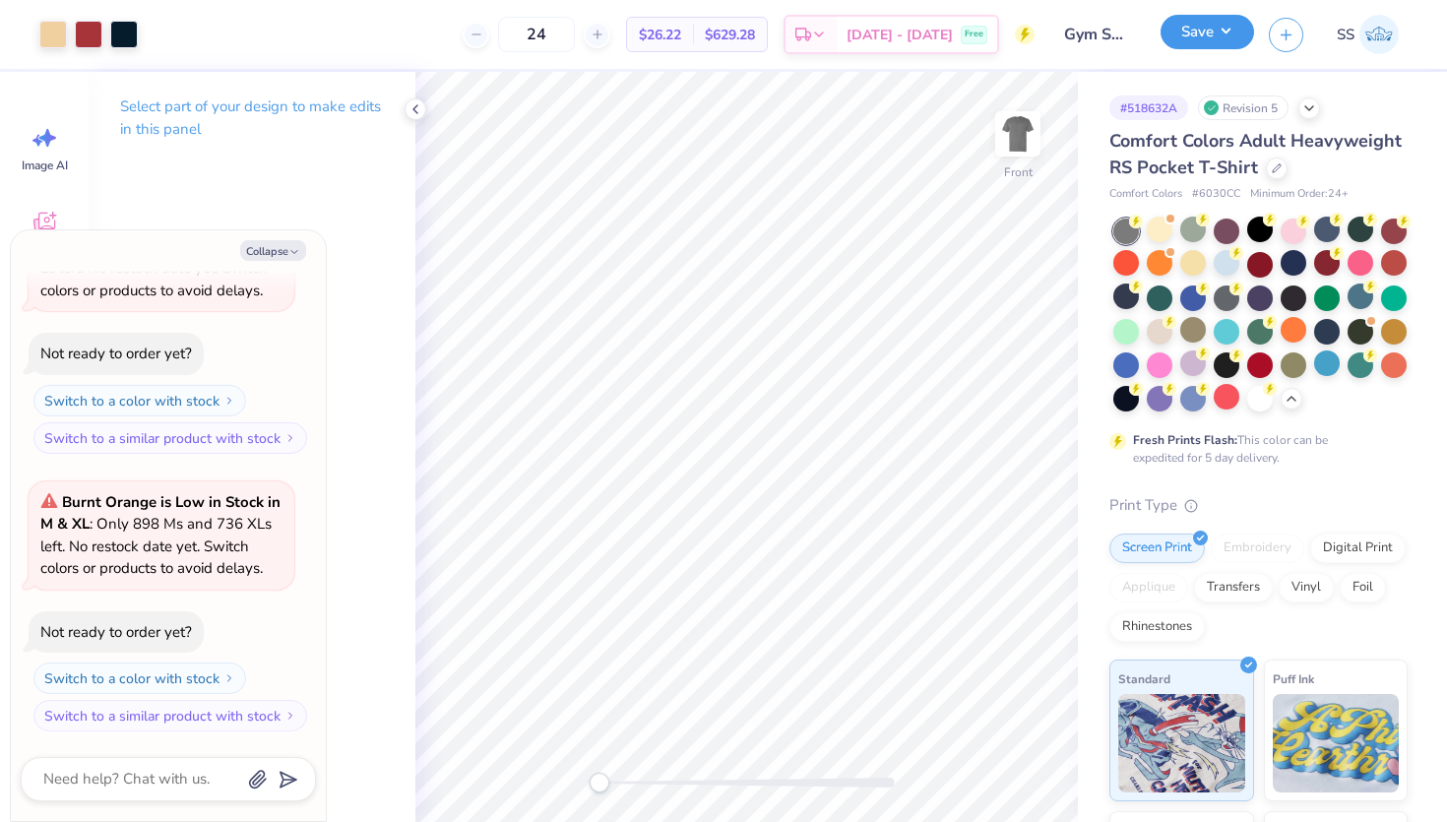
click at [1197, 40] on button "Save" at bounding box center [1208, 32] width 94 height 34
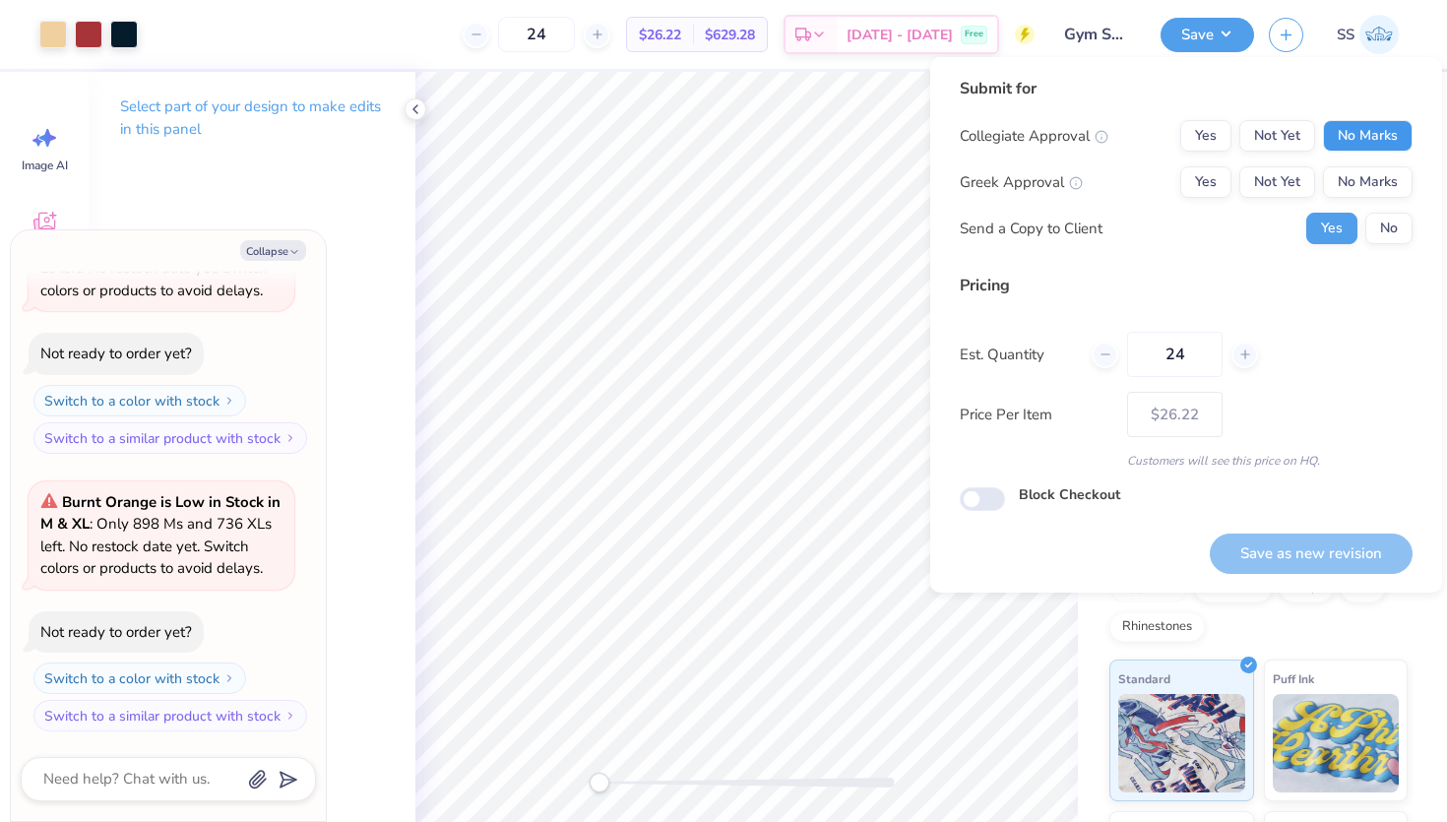
click at [1380, 144] on button "No Marks" at bounding box center [1368, 136] width 90 height 32
click at [1381, 181] on button "No Marks" at bounding box center [1368, 182] width 90 height 32
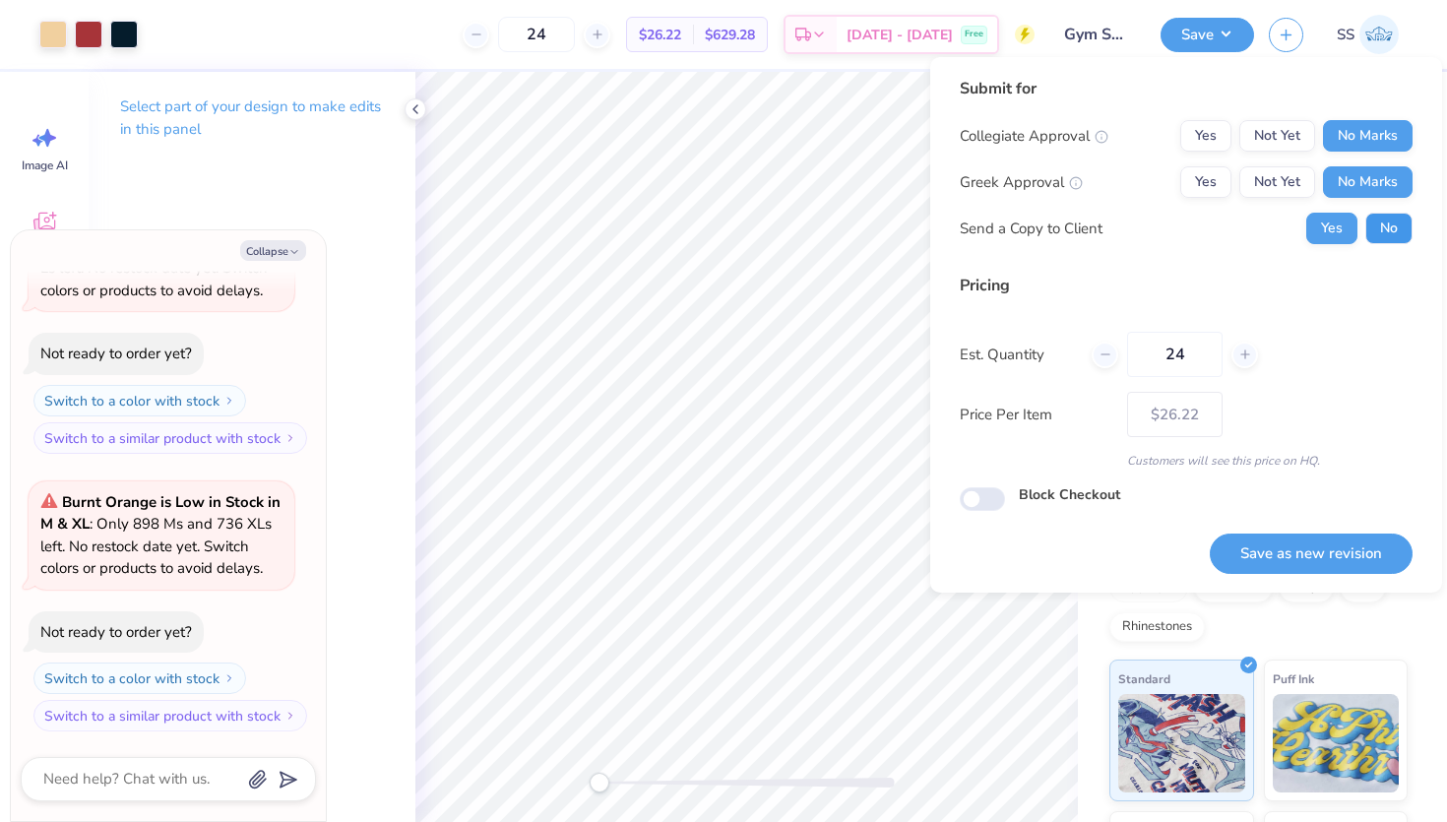
click at [1398, 224] on button "No" at bounding box center [1388, 229] width 47 height 32
click at [1259, 549] on button "Save as new revision" at bounding box center [1311, 554] width 203 height 40
type textarea "x"
type input "– –"
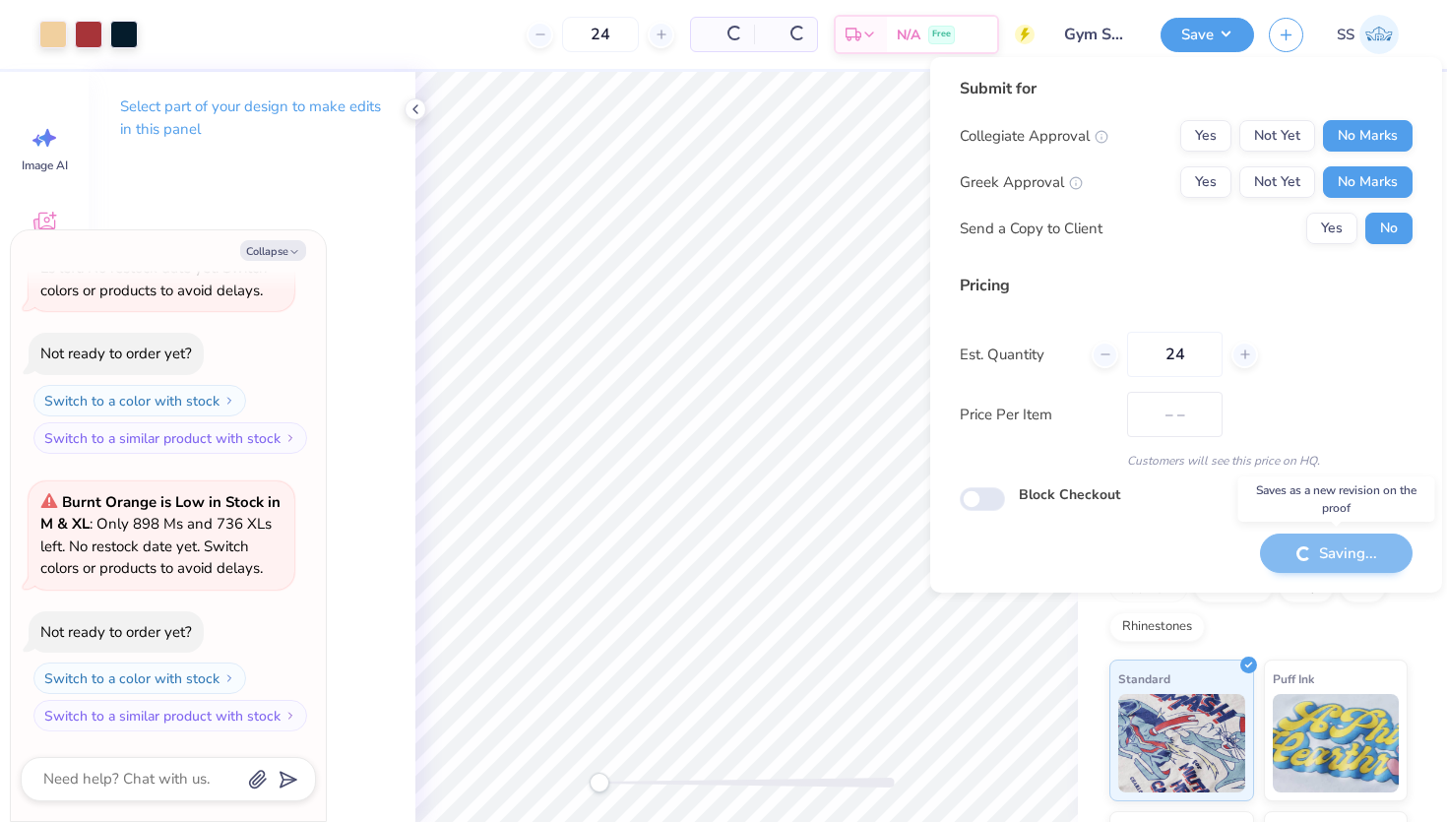
type textarea "x"
type input "$26.22"
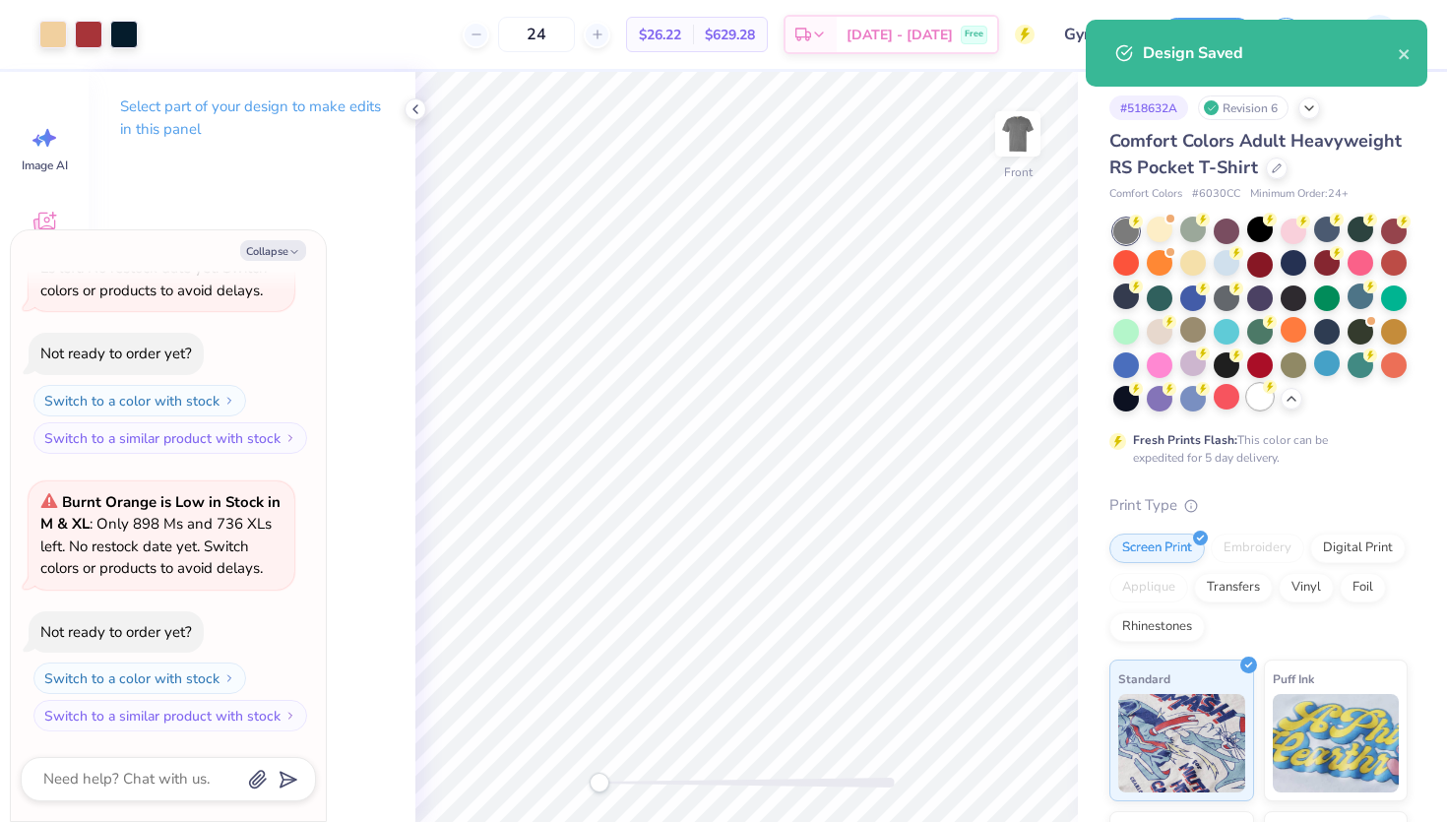
click at [1264, 393] on div at bounding box center [1260, 397] width 26 height 26
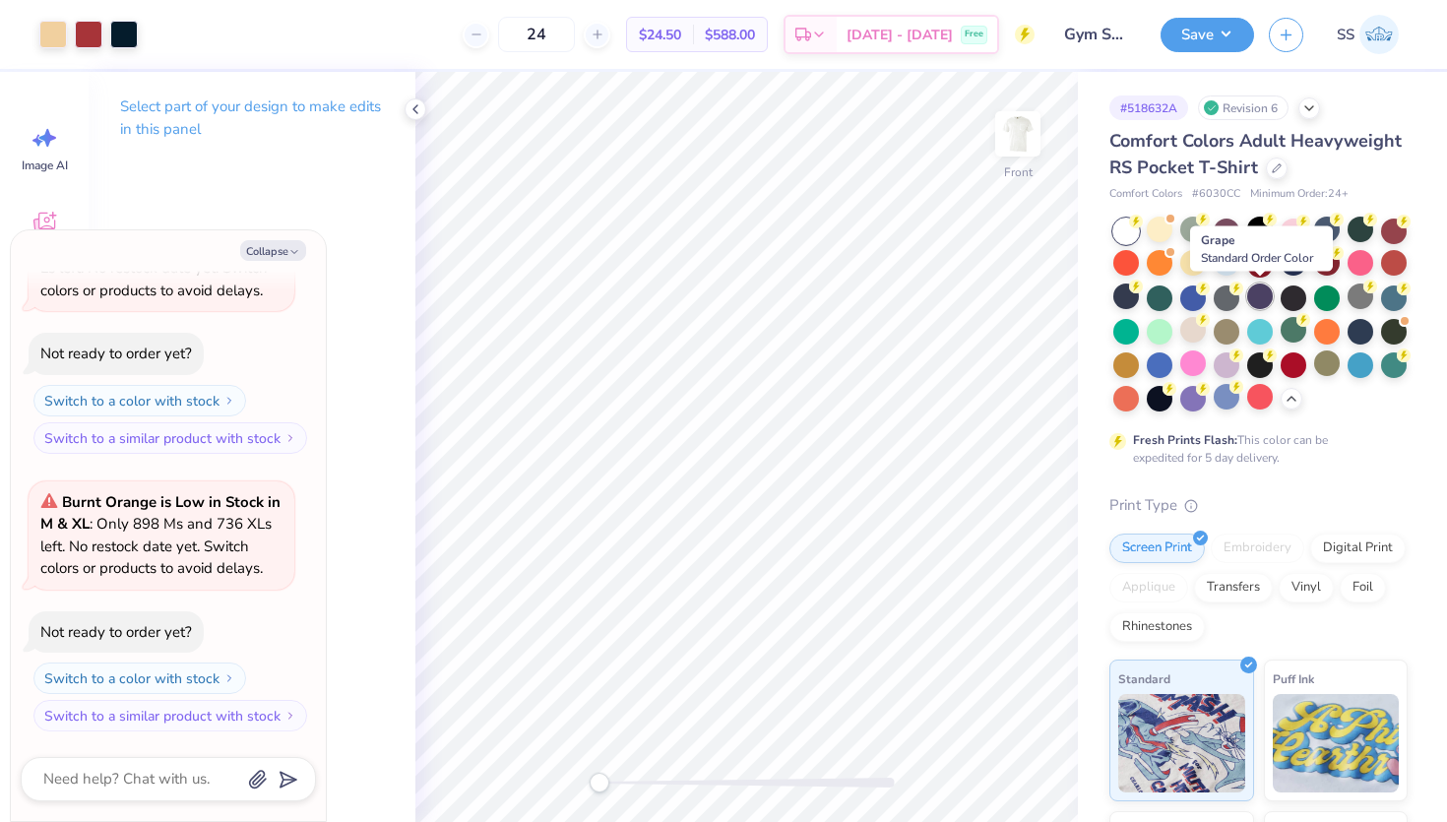
click at [1264, 287] on div at bounding box center [1260, 297] width 26 height 26
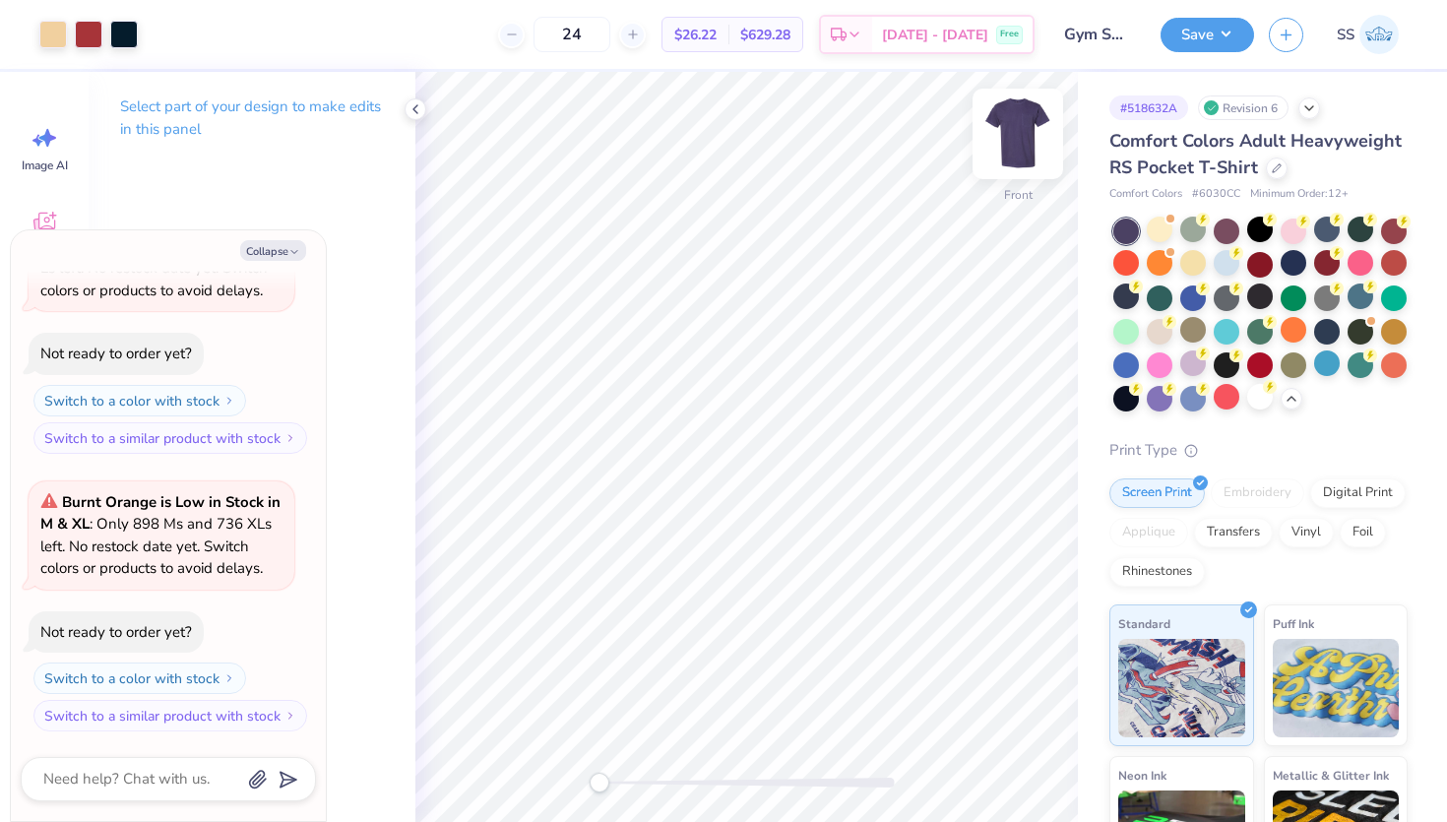
click at [1037, 127] on img at bounding box center [1018, 134] width 79 height 79
click at [1134, 337] on div at bounding box center [1126, 330] width 26 height 26
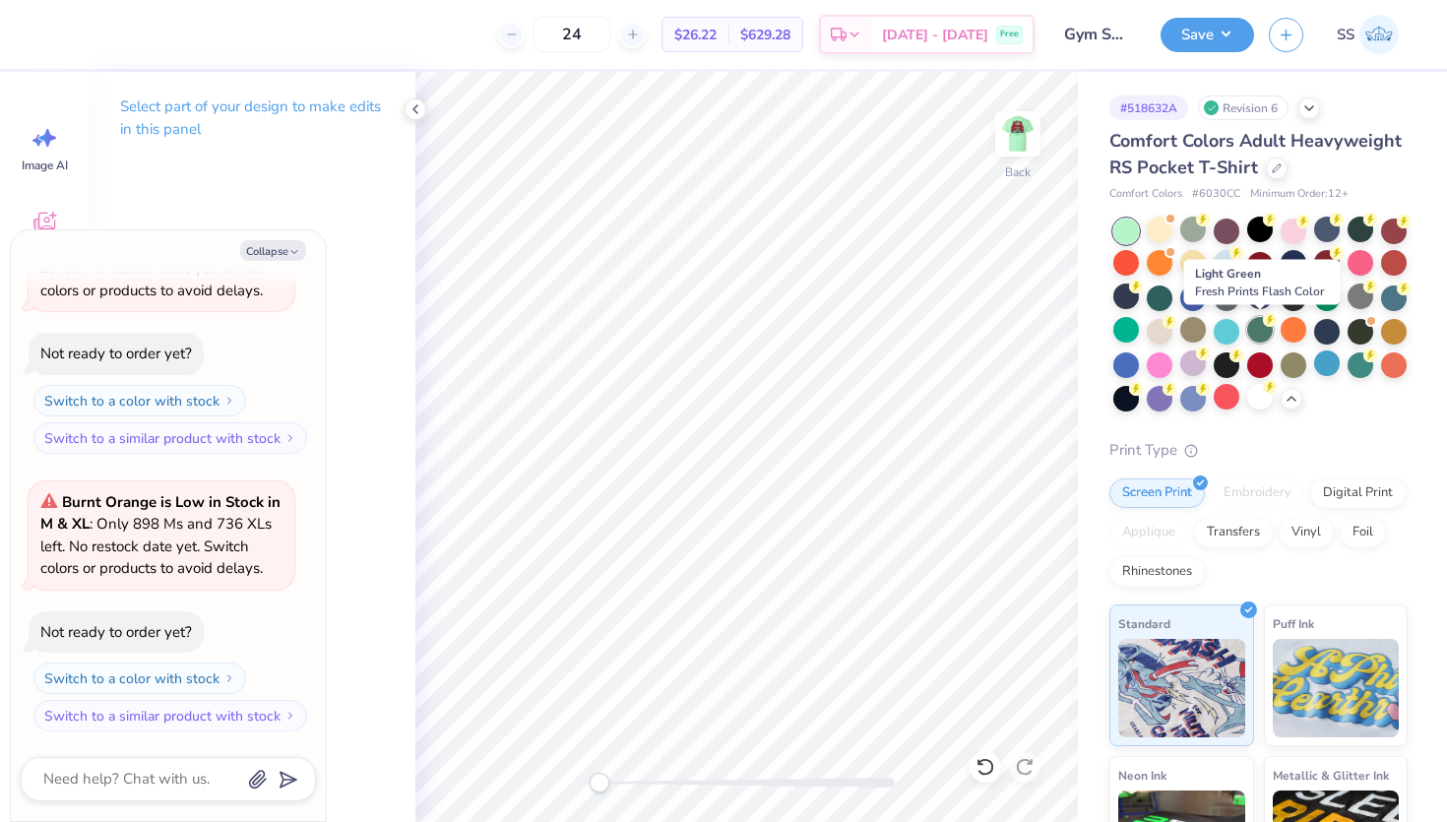
click at [1255, 331] on div at bounding box center [1260, 330] width 26 height 26
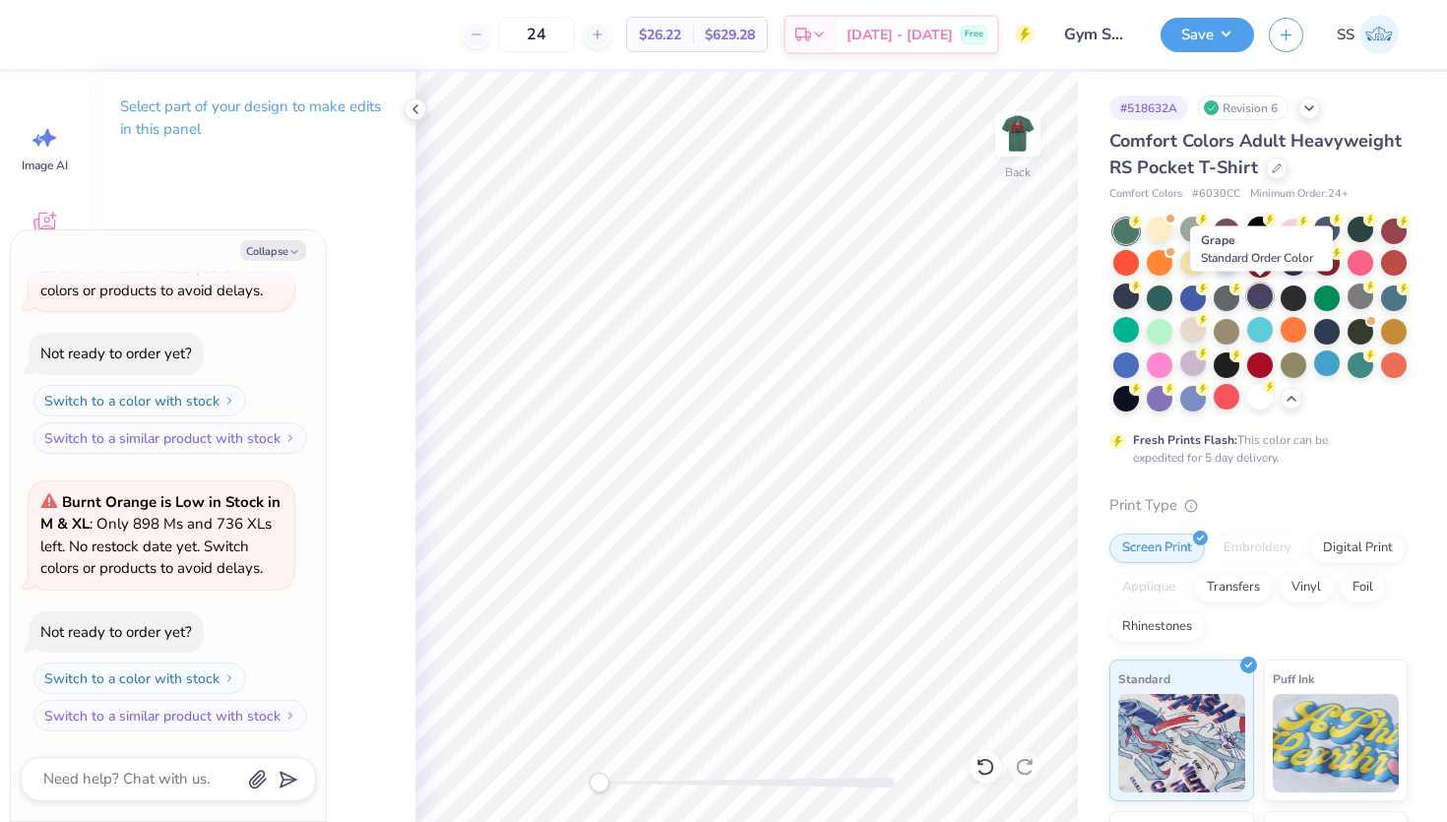
click at [1259, 298] on div at bounding box center [1260, 297] width 26 height 26
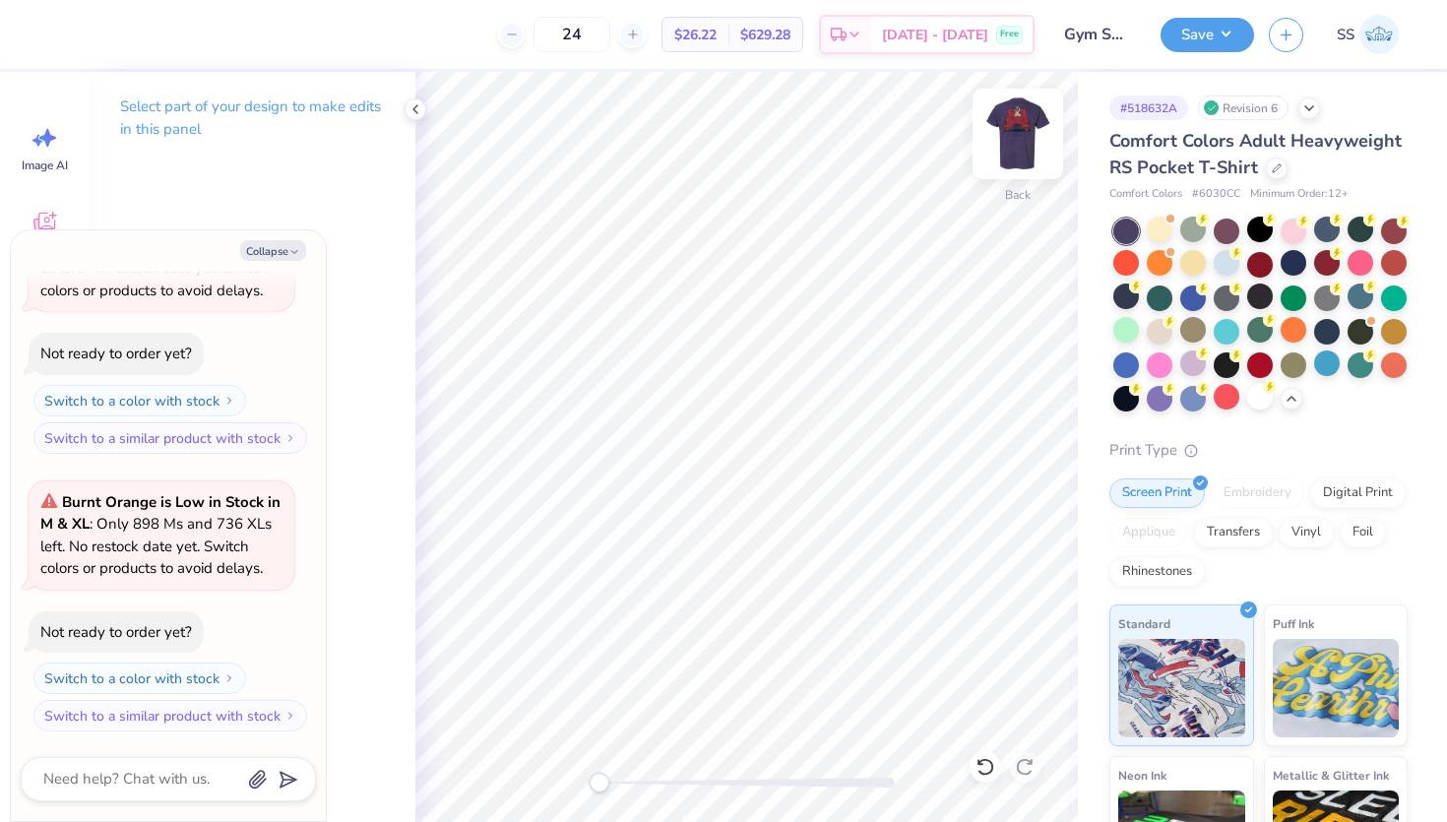
click at [993, 120] on img at bounding box center [1018, 134] width 79 height 79
click at [1221, 229] on div at bounding box center [1227, 230] width 26 height 26
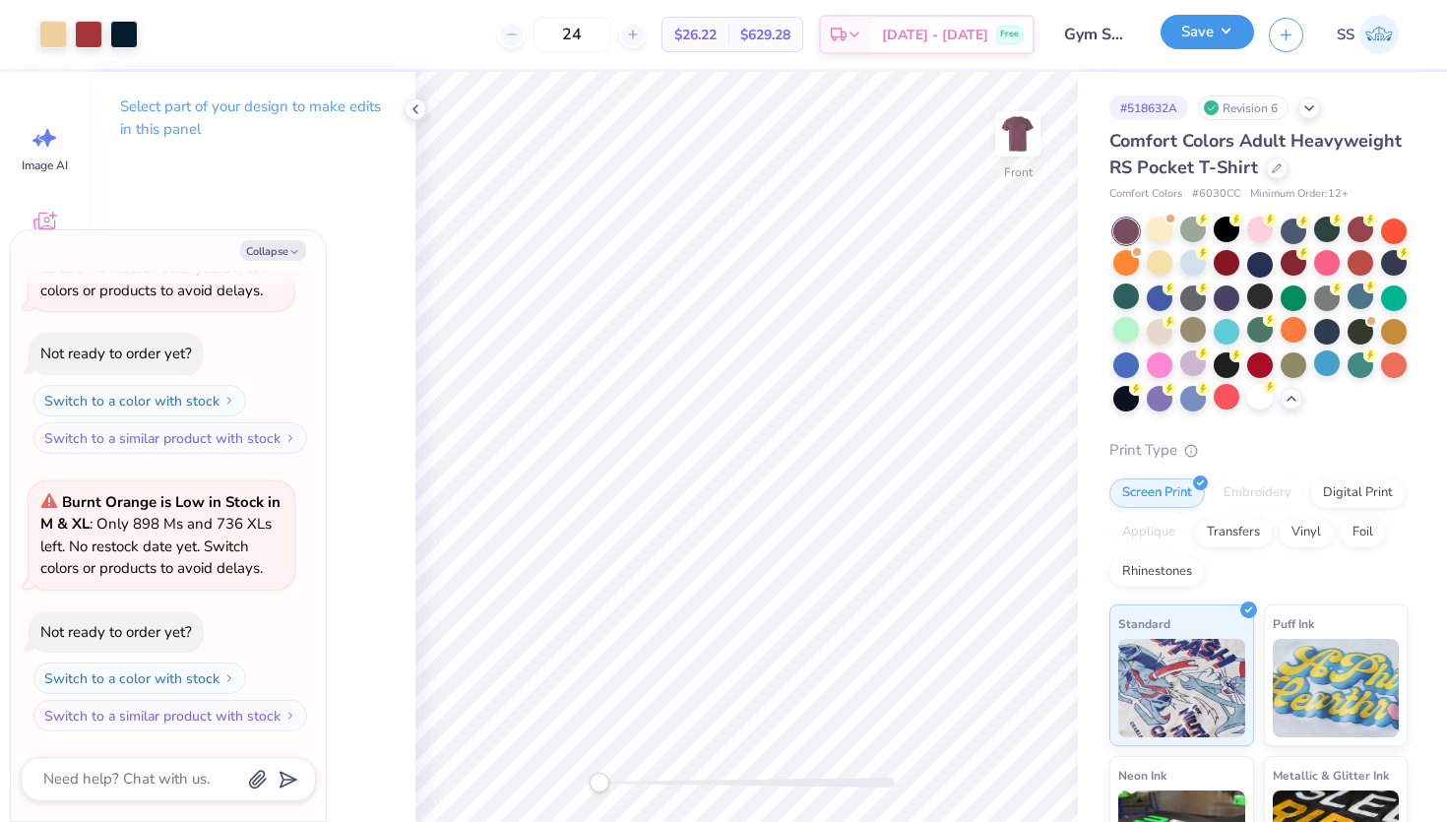
click at [1190, 47] on button "Save" at bounding box center [1208, 32] width 94 height 34
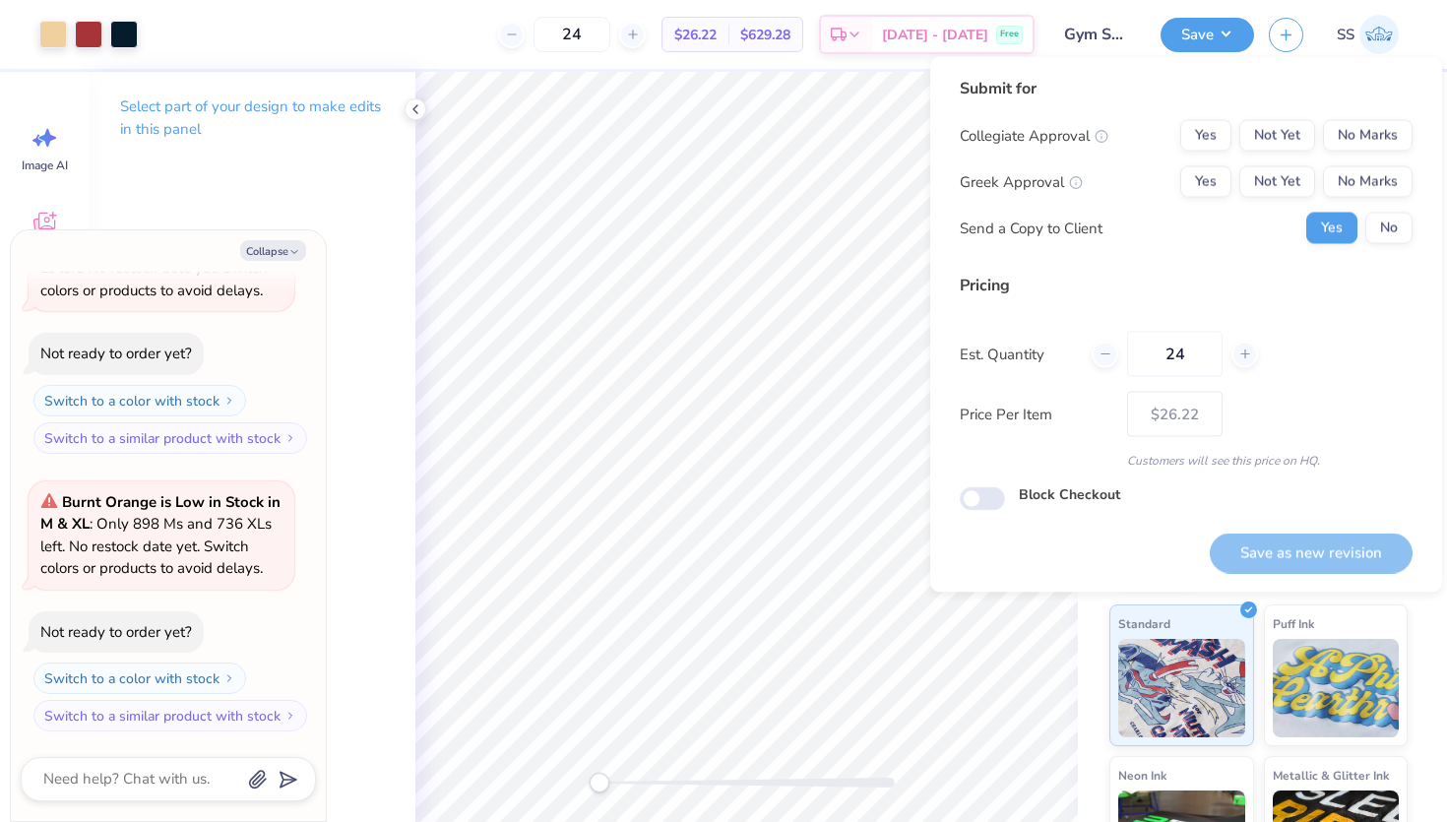
click at [1344, 117] on div "Submit for Collegiate Approval Yes Not Yet No Marks Greek Approval Yes Not Yet …" at bounding box center [1186, 168] width 453 height 182
click at [1344, 122] on button "No Marks" at bounding box center [1368, 136] width 90 height 32
click at [1345, 130] on button "No Marks" at bounding box center [1368, 136] width 90 height 32
click at [1361, 172] on button "No Marks" at bounding box center [1368, 182] width 90 height 32
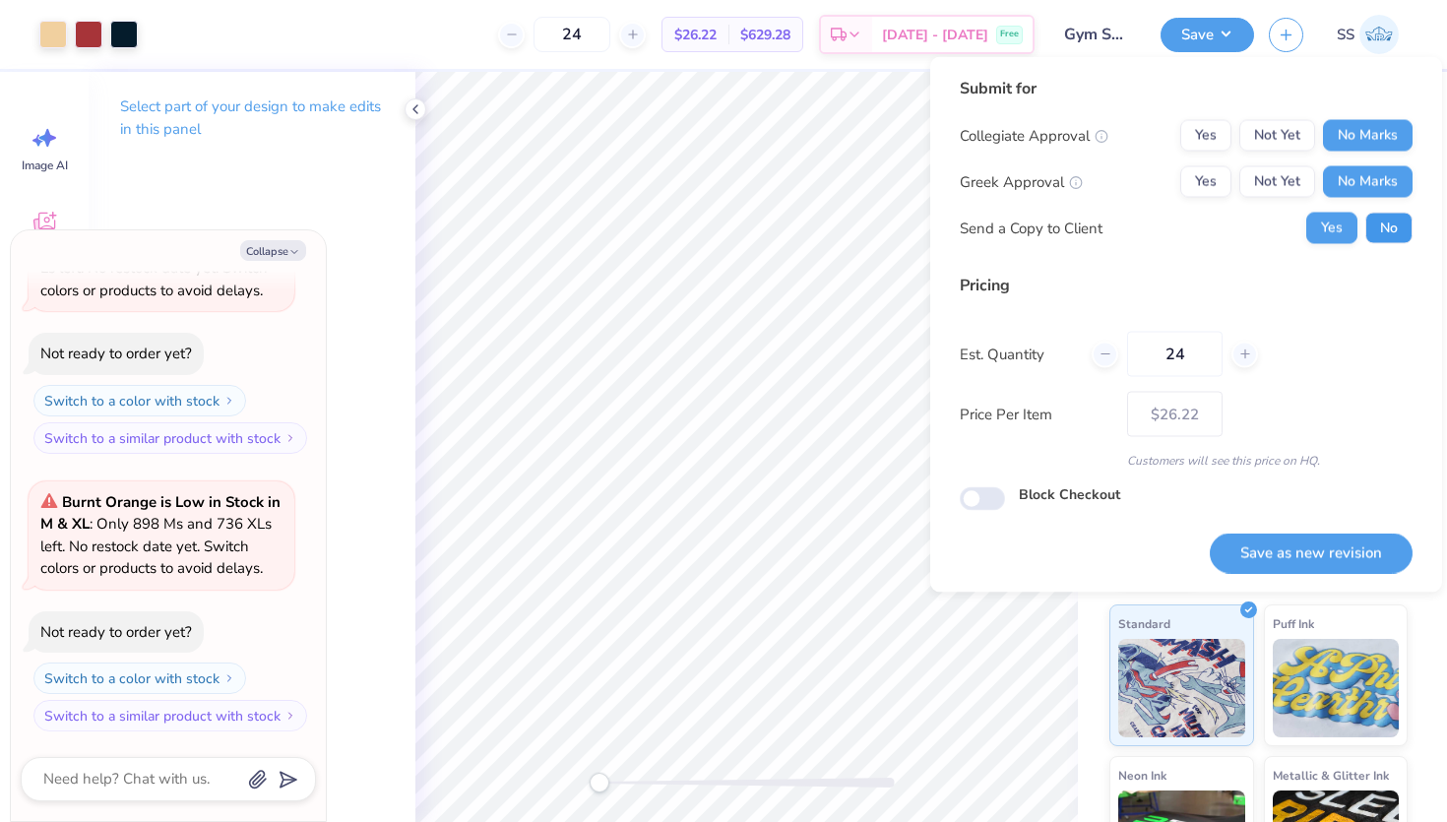
click at [1386, 217] on button "No" at bounding box center [1388, 229] width 47 height 32
click at [1260, 554] on button "Save as new revision" at bounding box center [1311, 553] width 203 height 40
type textarea "x"
type input "– –"
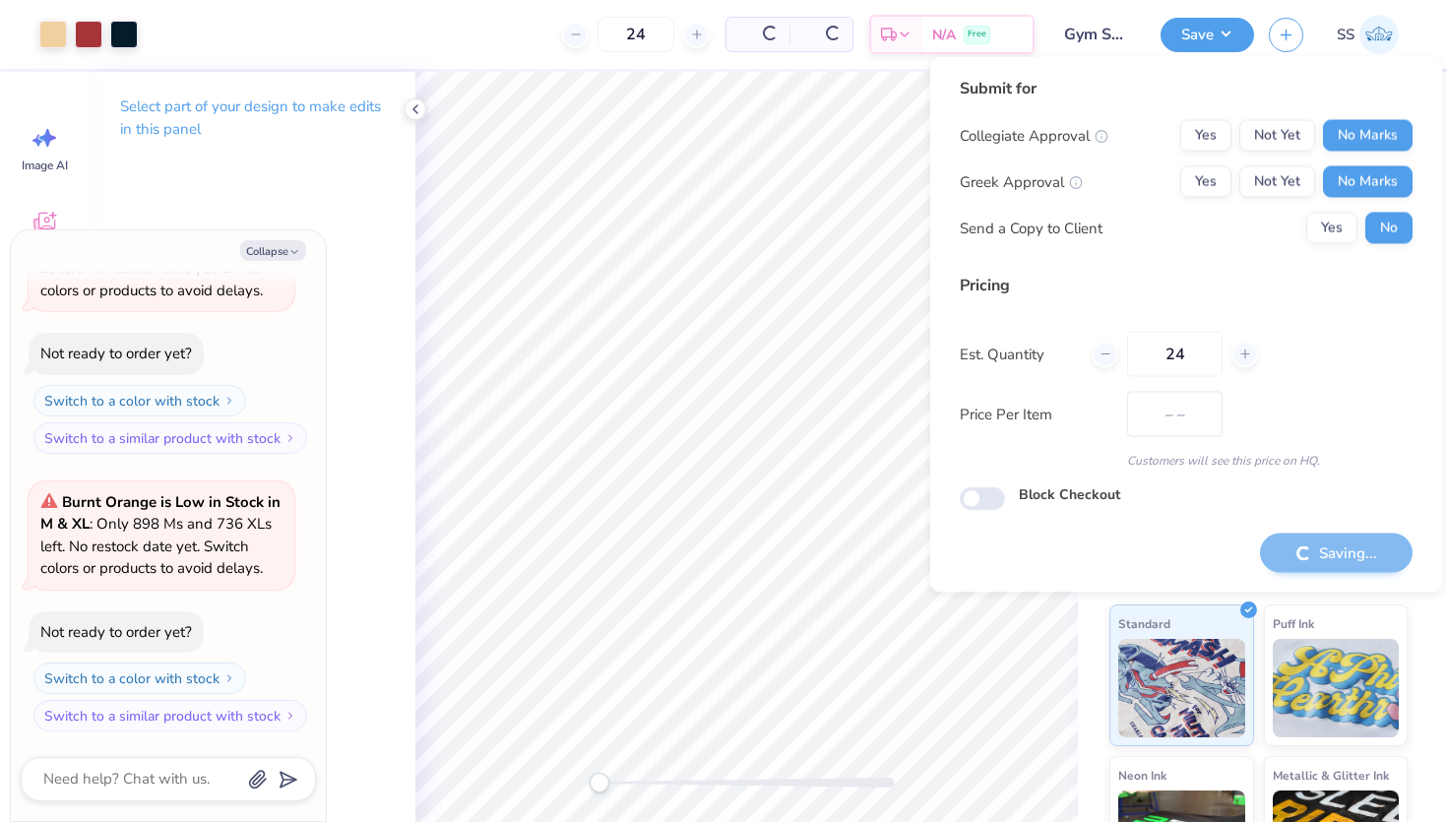
type textarea "x"
type input "$26.22"
type textarea "x"
